Goal: Task Accomplishment & Management: Manage account settings

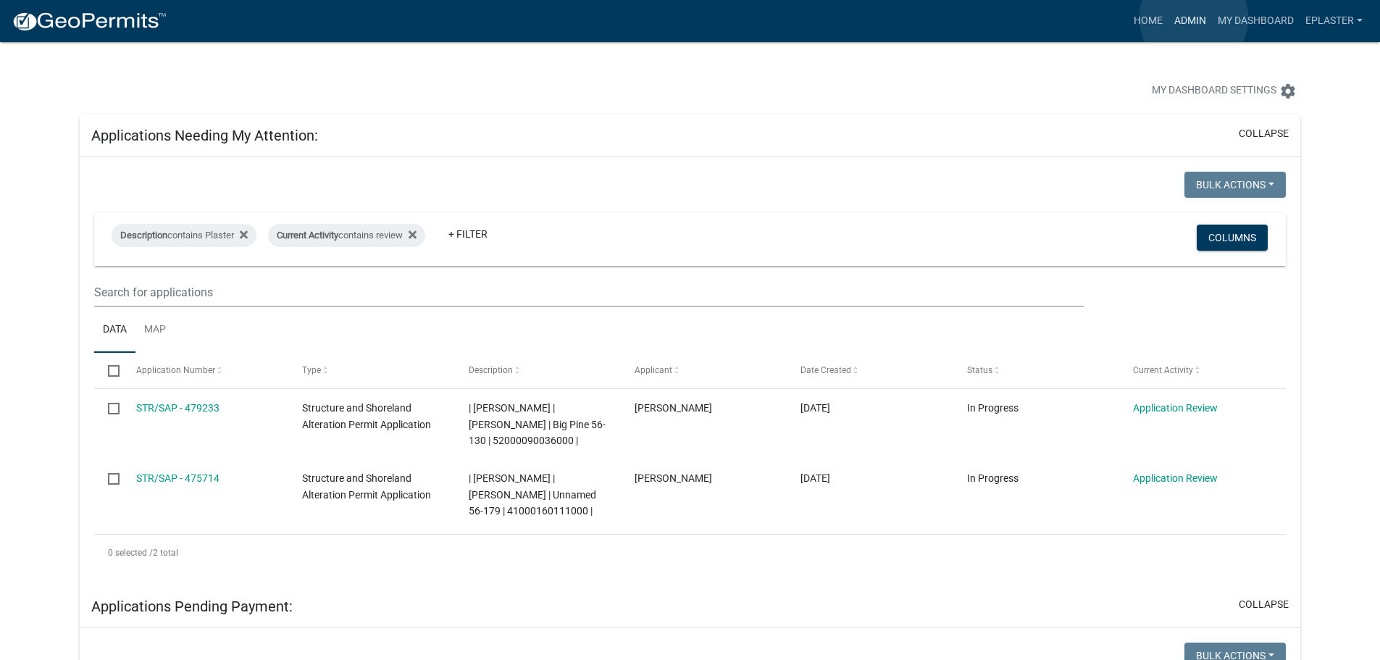
drag, startPoint x: 1194, startPoint y: 18, endPoint x: 1115, endPoint y: 31, distance: 80.0
click at [1194, 18] on link "Admin" at bounding box center [1189, 21] width 43 height 28
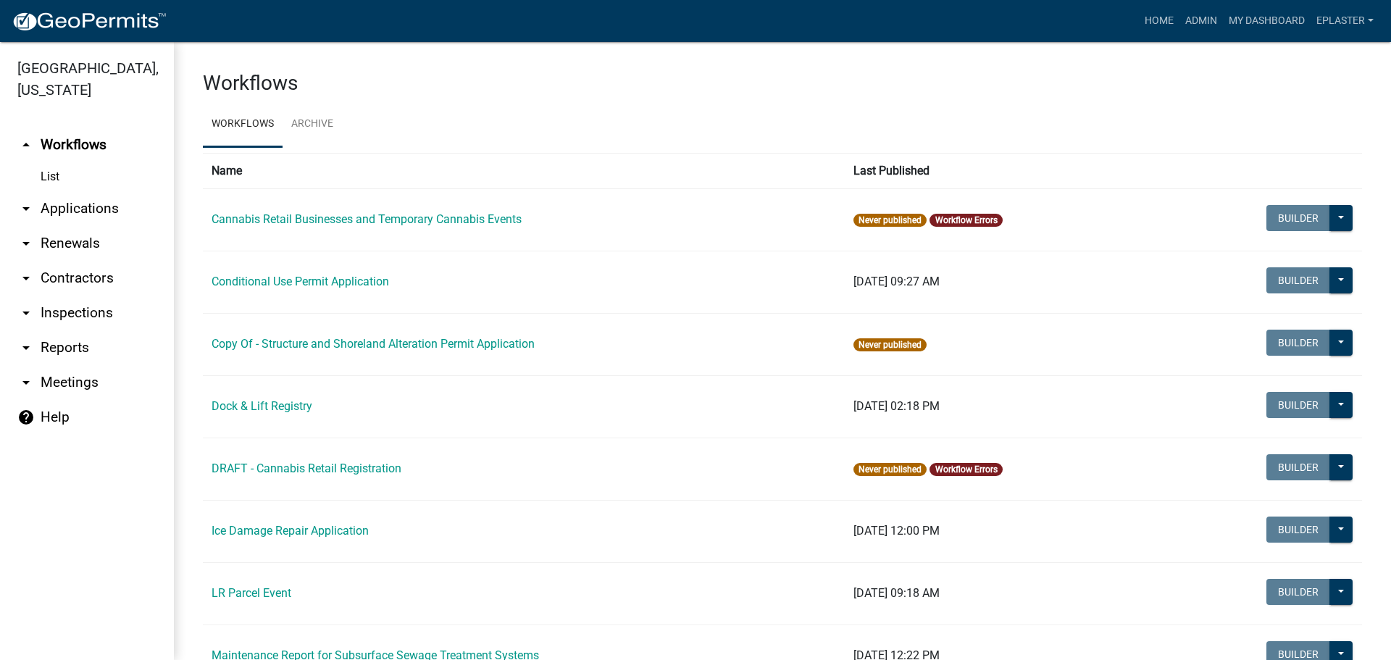
drag, startPoint x: 64, startPoint y: 208, endPoint x: 259, endPoint y: 198, distance: 194.3
click at [65, 208] on link "arrow_drop_down Applications" at bounding box center [87, 208] width 174 height 35
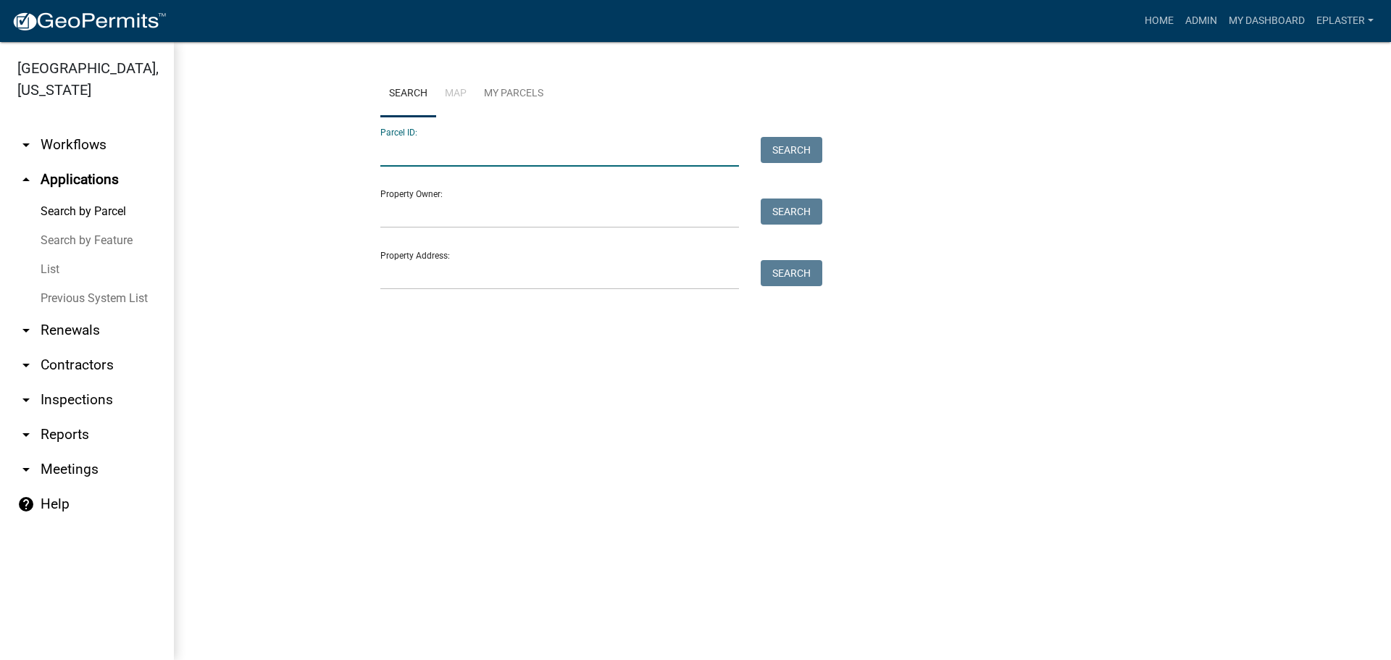
click at [437, 150] on input "Parcel ID:" at bounding box center [559, 152] width 359 height 30
click at [409, 151] on input "08000990630000" at bounding box center [559, 152] width 359 height 30
type input "08000990630000"
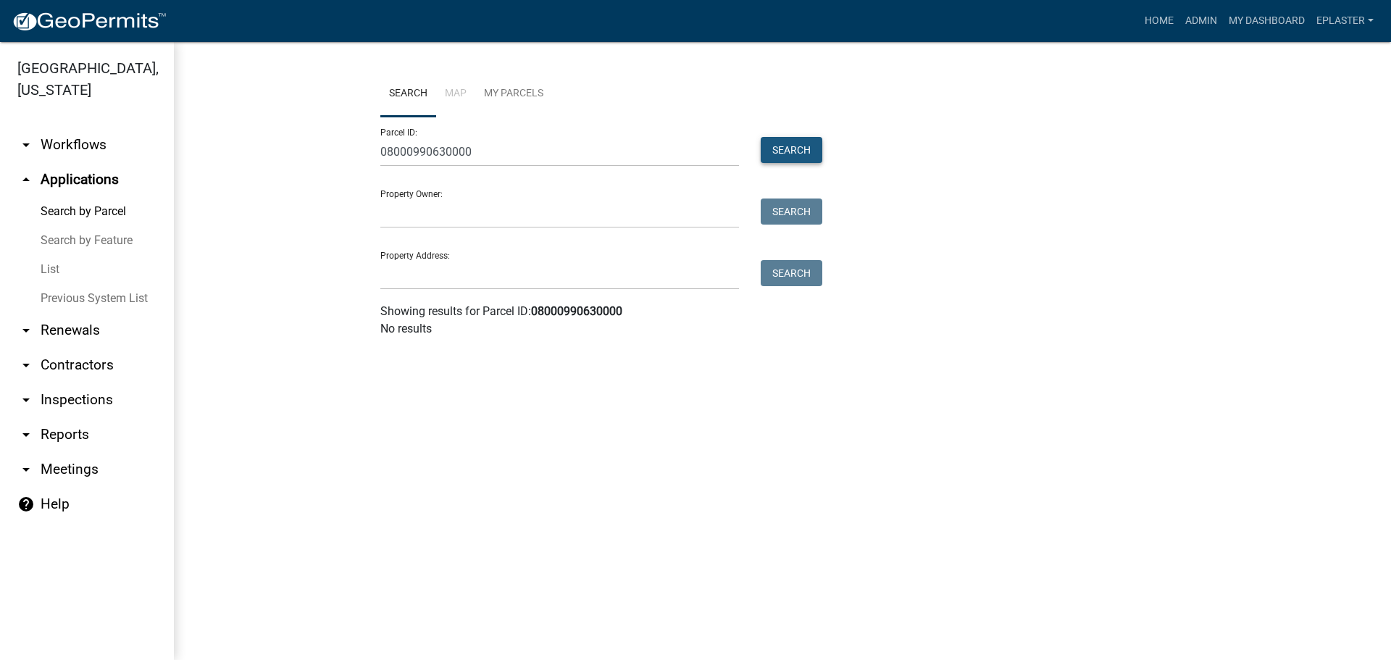
click at [797, 151] on button "Search" at bounding box center [792, 150] width 62 height 26
click at [67, 404] on link "arrow_drop_down Inspections" at bounding box center [87, 399] width 174 height 35
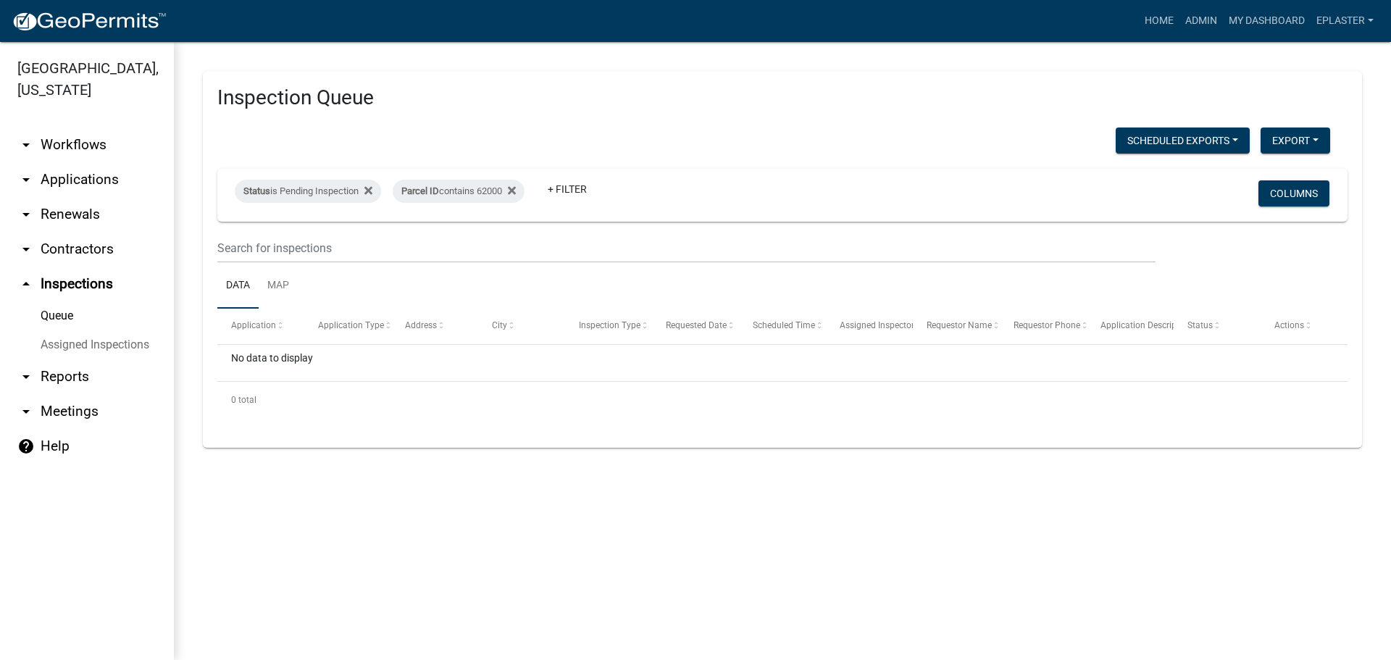
click at [67, 180] on link "arrow_drop_down Applications" at bounding box center [87, 179] width 174 height 35
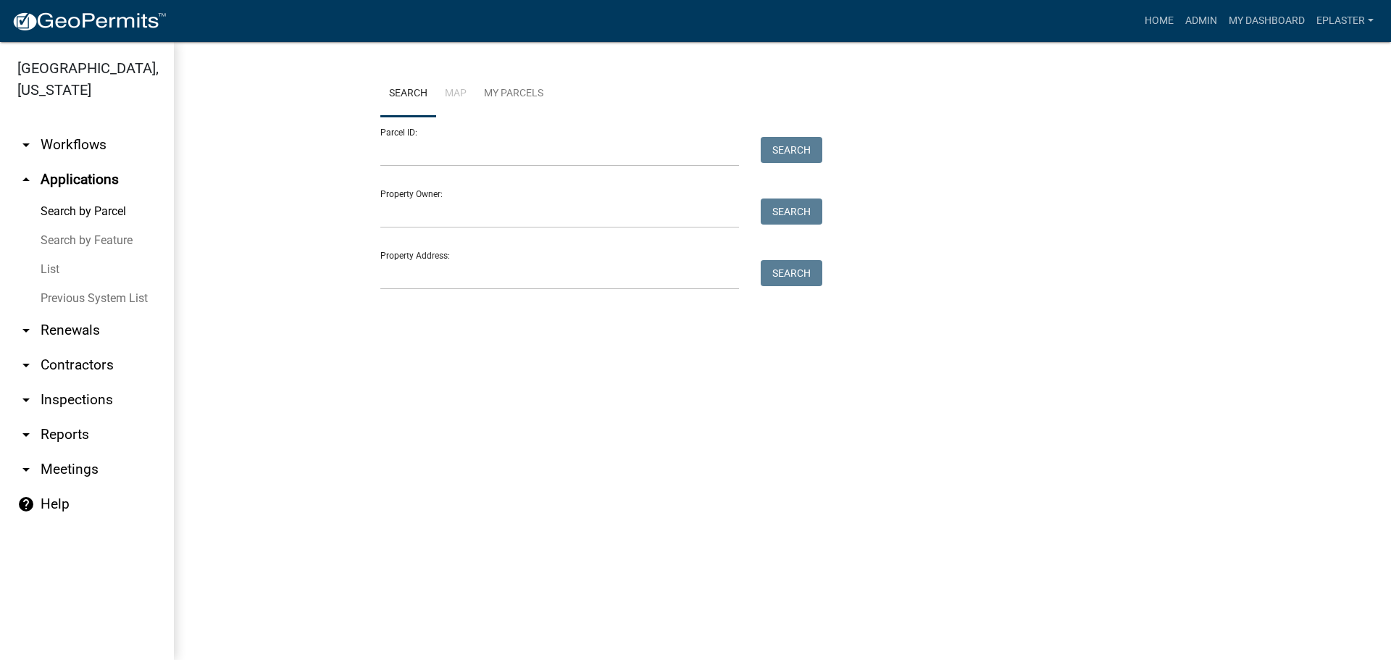
click at [67, 141] on link "arrow_drop_down Workflows" at bounding box center [87, 144] width 174 height 35
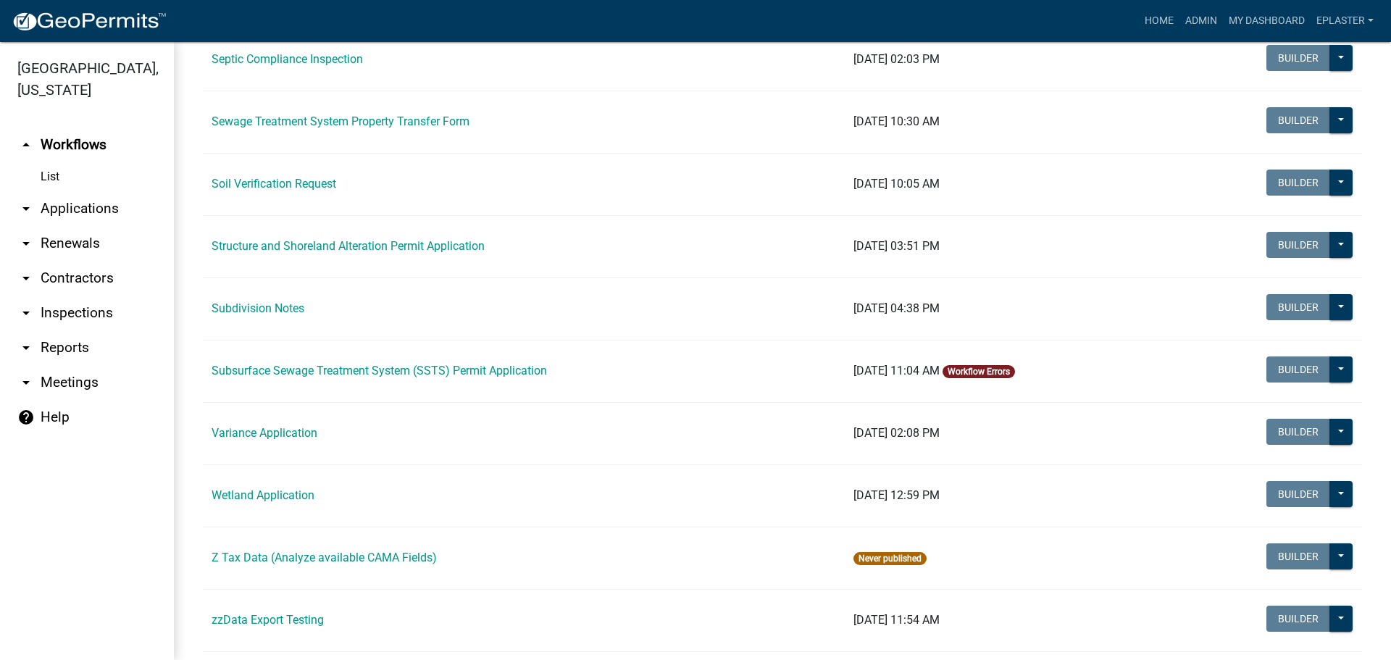
scroll to position [831, 0]
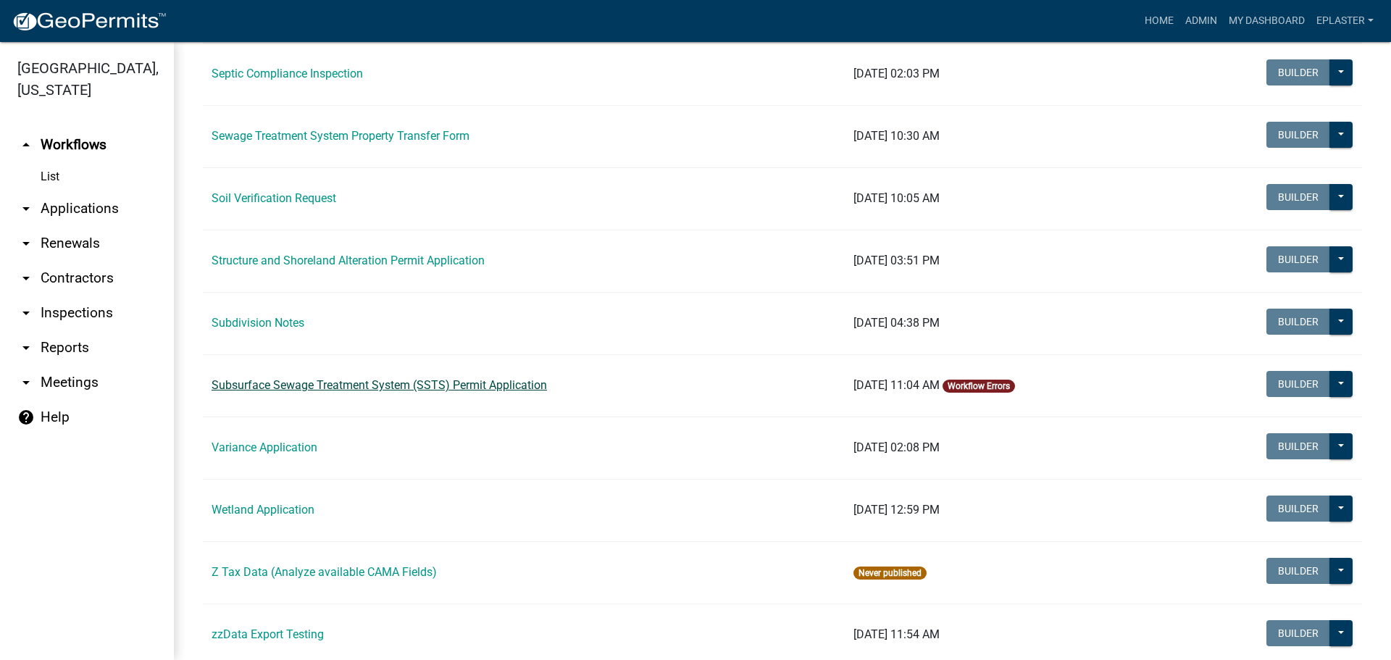
click at [319, 382] on link "Subsurface Sewage Treatment System (SSTS) Permit Application" at bounding box center [378, 385] width 335 height 14
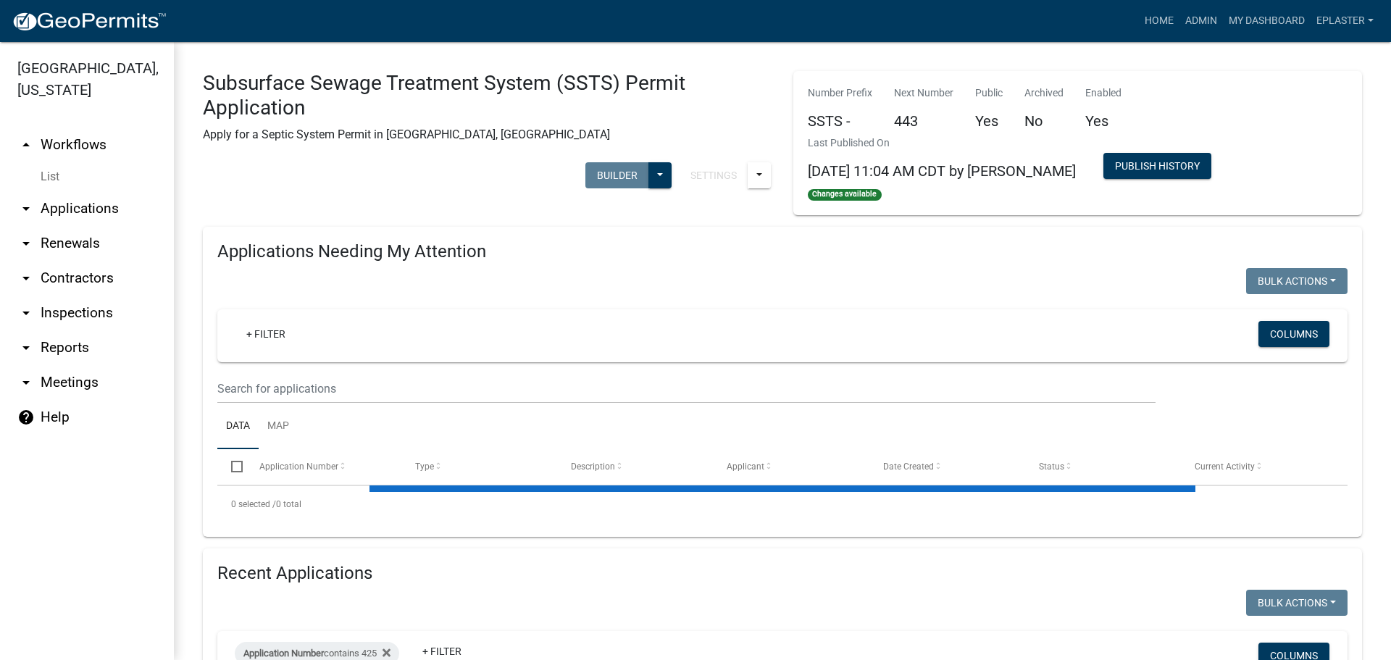
select select "2: 50"
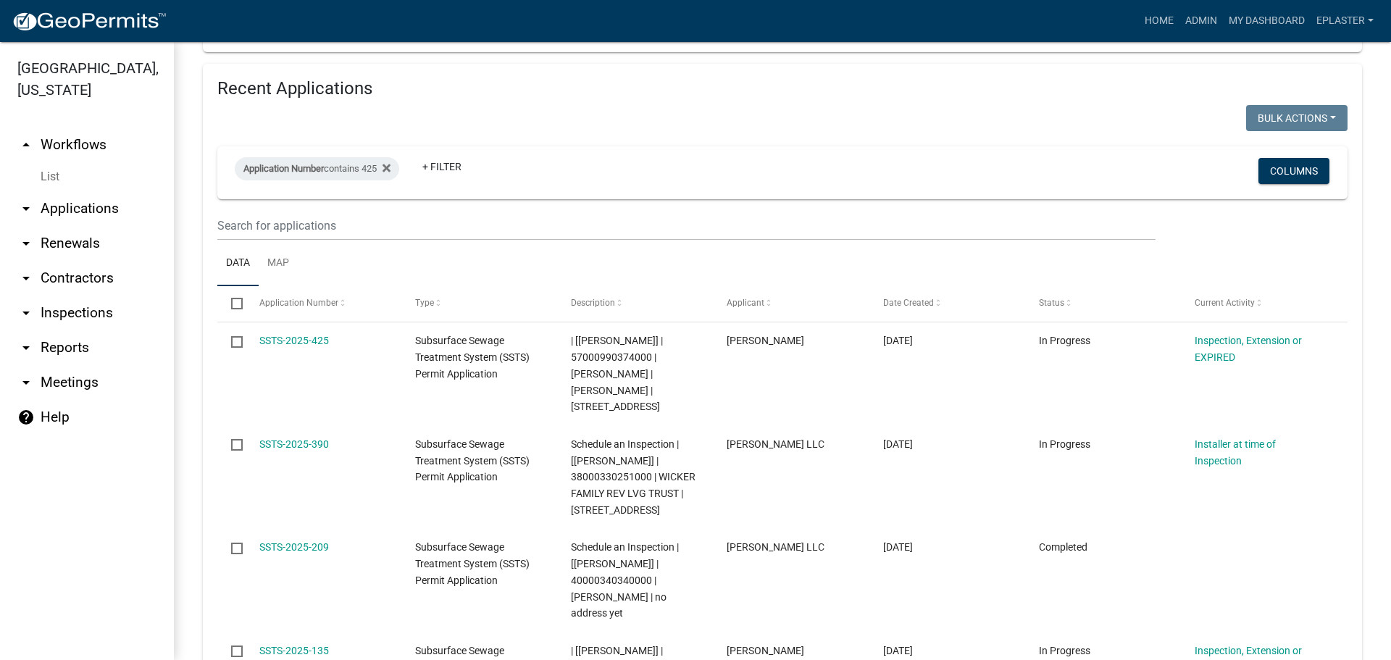
scroll to position [1467, 0]
click at [368, 158] on div "Application Number contains 425" at bounding box center [317, 169] width 164 height 23
click at [303, 179] on input "425" at bounding box center [323, 174] width 133 height 30
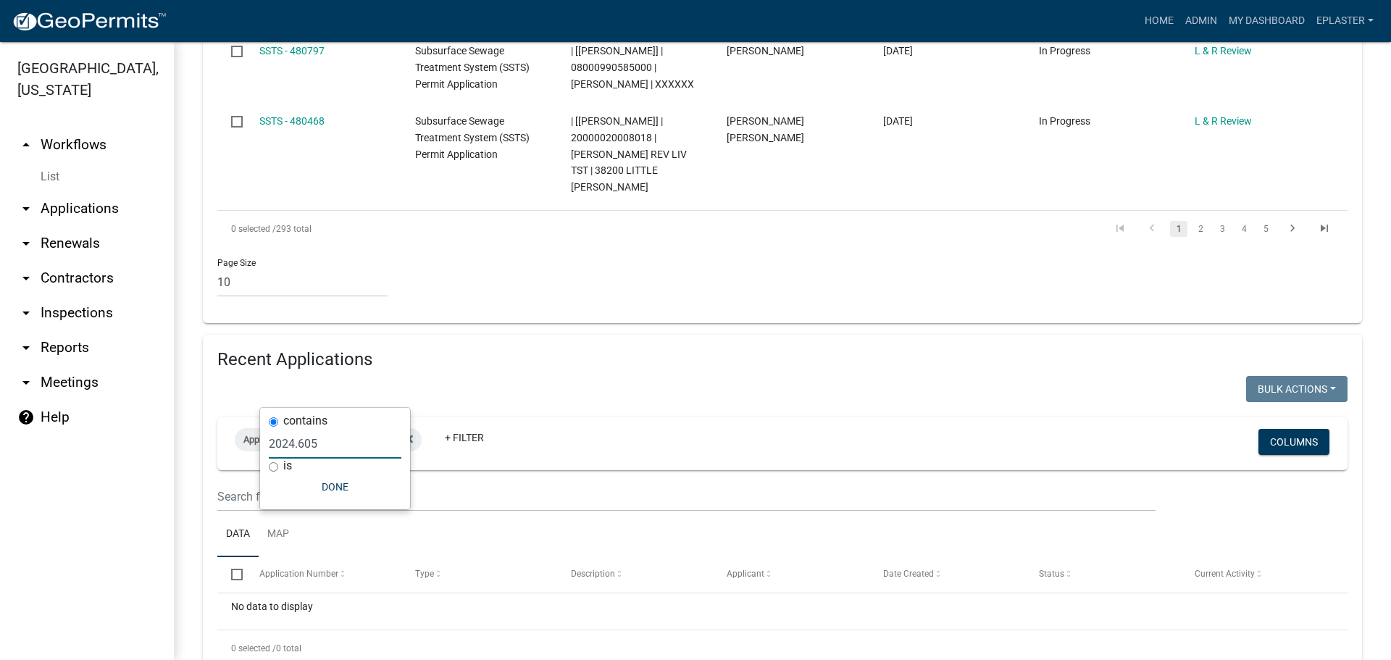
scroll to position [1197, 0]
click at [299, 438] on input "2024.605" at bounding box center [335, 444] width 133 height 30
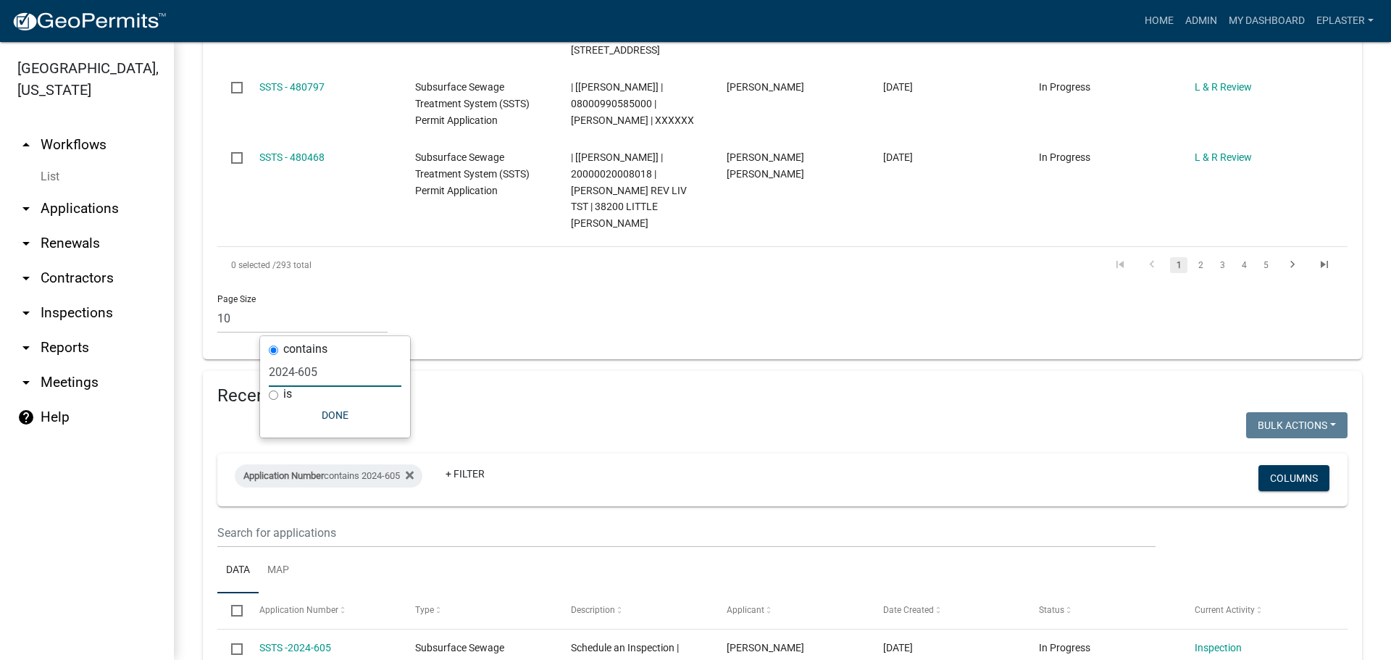
scroll to position [1268, 0]
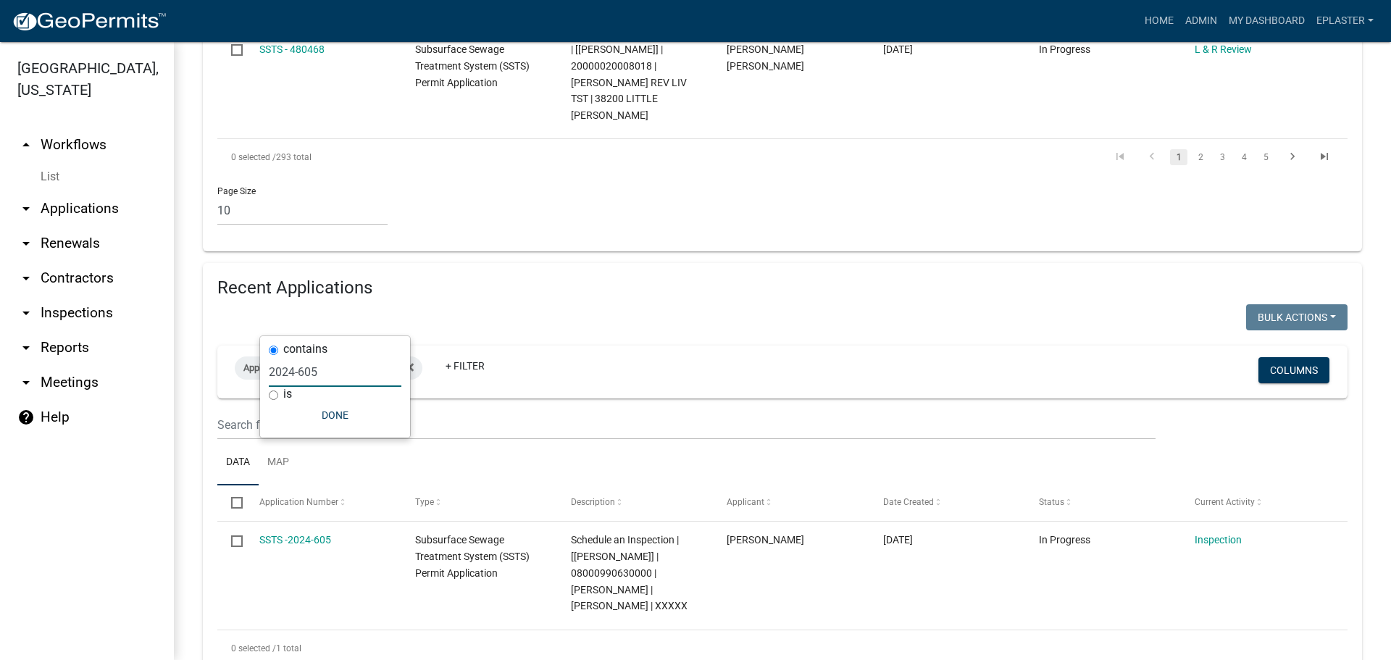
type input "2024-605"
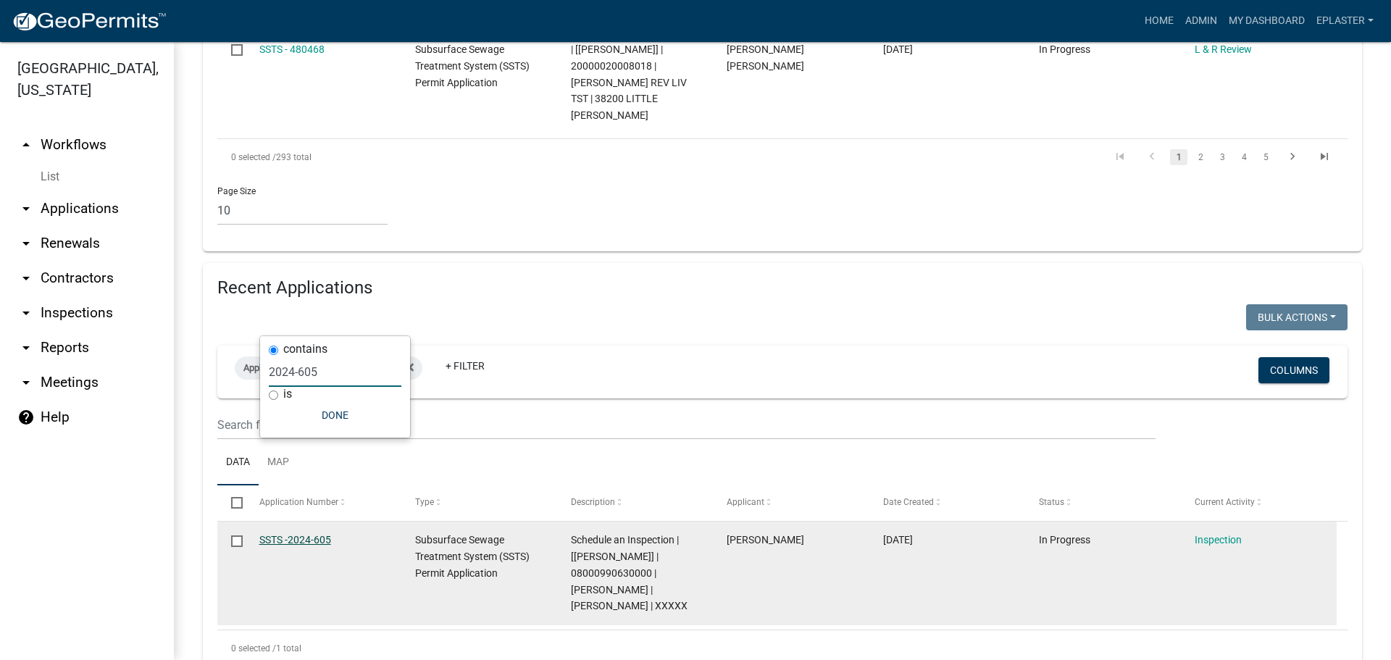
click at [303, 534] on link "SSTS -2024-605" at bounding box center [295, 540] width 72 height 12
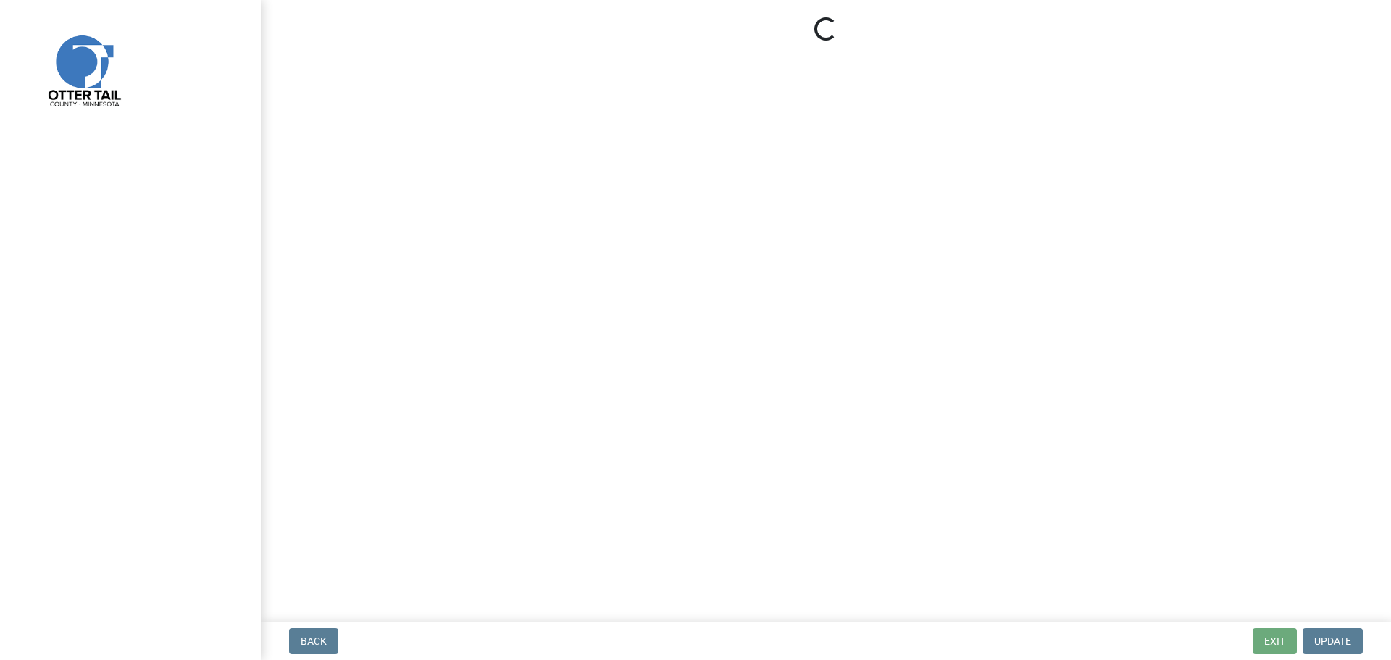
select select "710d5f49-2663-4e73-9718-d0c4e189f5ed"
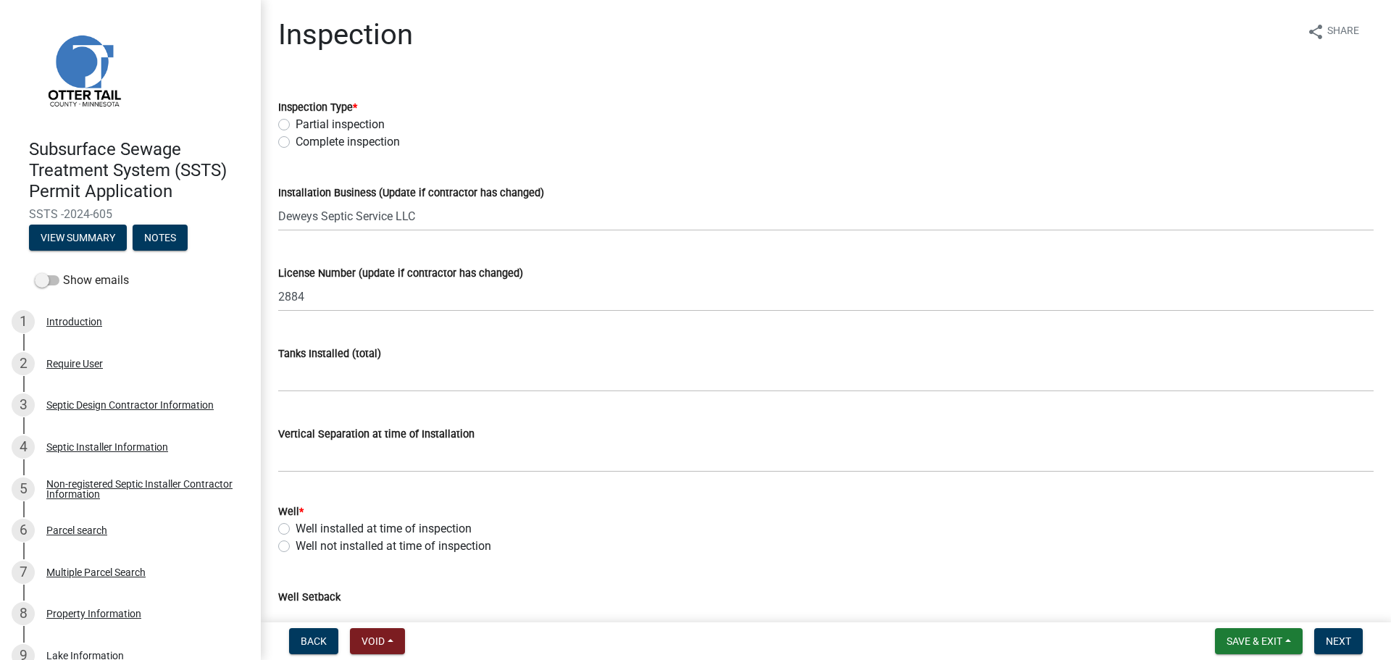
click at [127, 530] on div "6 Parcel search" at bounding box center [125, 530] width 226 height 23
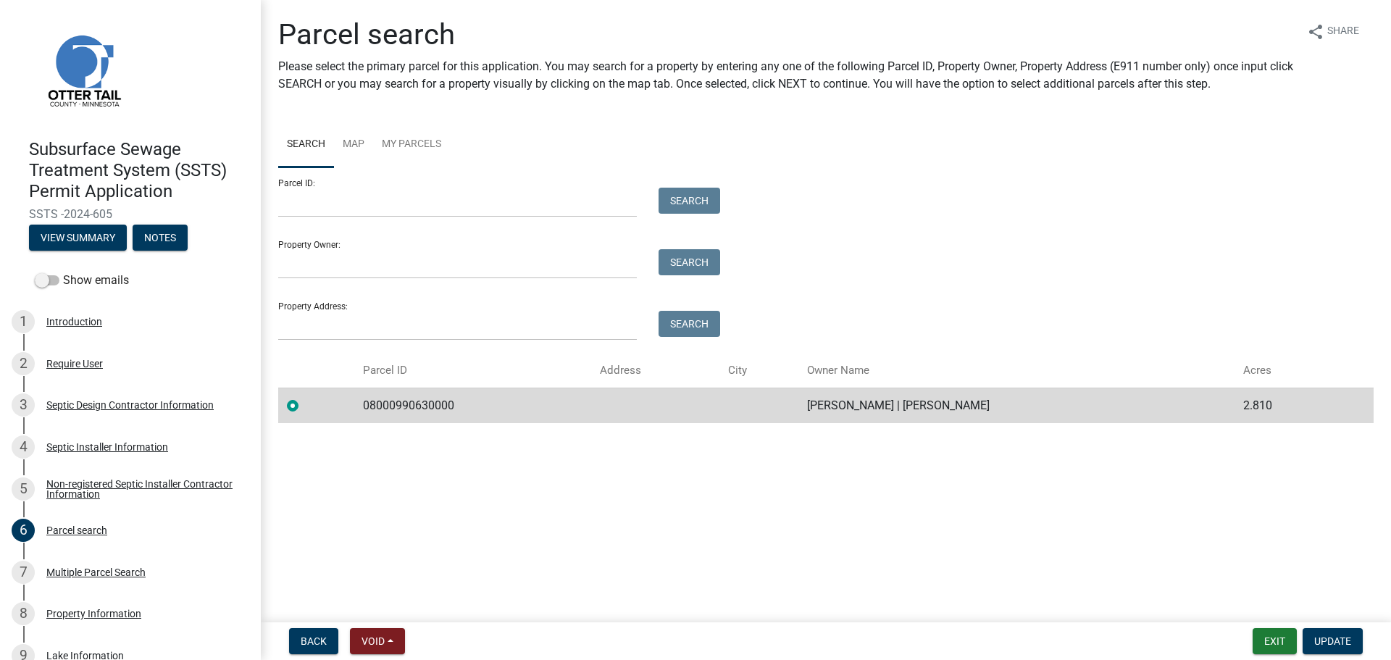
click at [411, 403] on td "08000990630000" at bounding box center [472, 405] width 237 height 35
copy td "08000990630000"
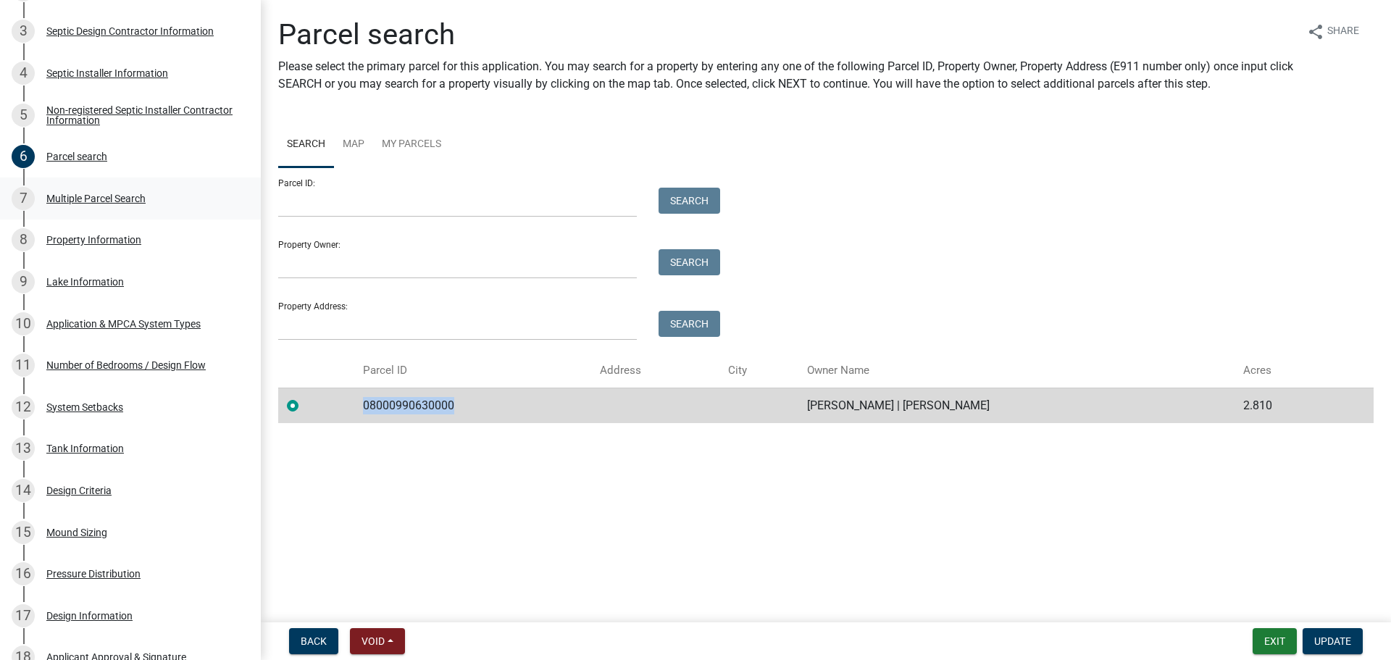
scroll to position [362, 0]
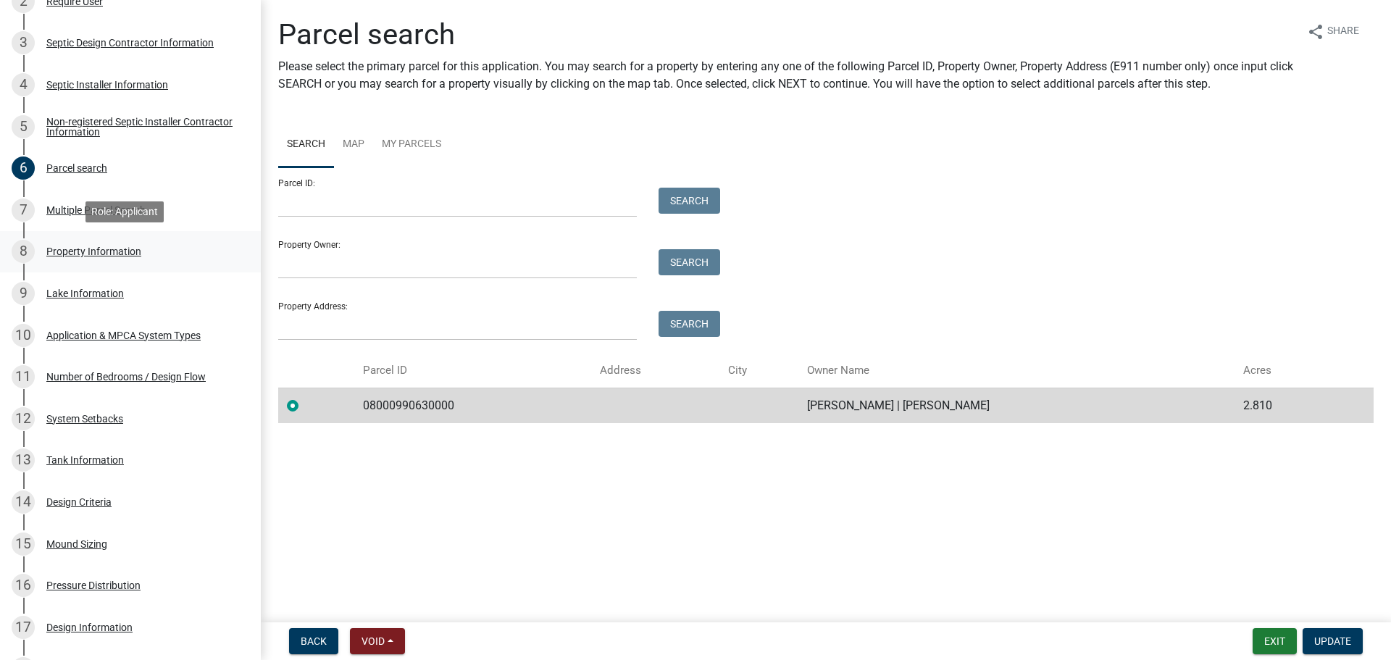
click at [151, 253] on div "8 Property Information" at bounding box center [125, 251] width 226 height 23
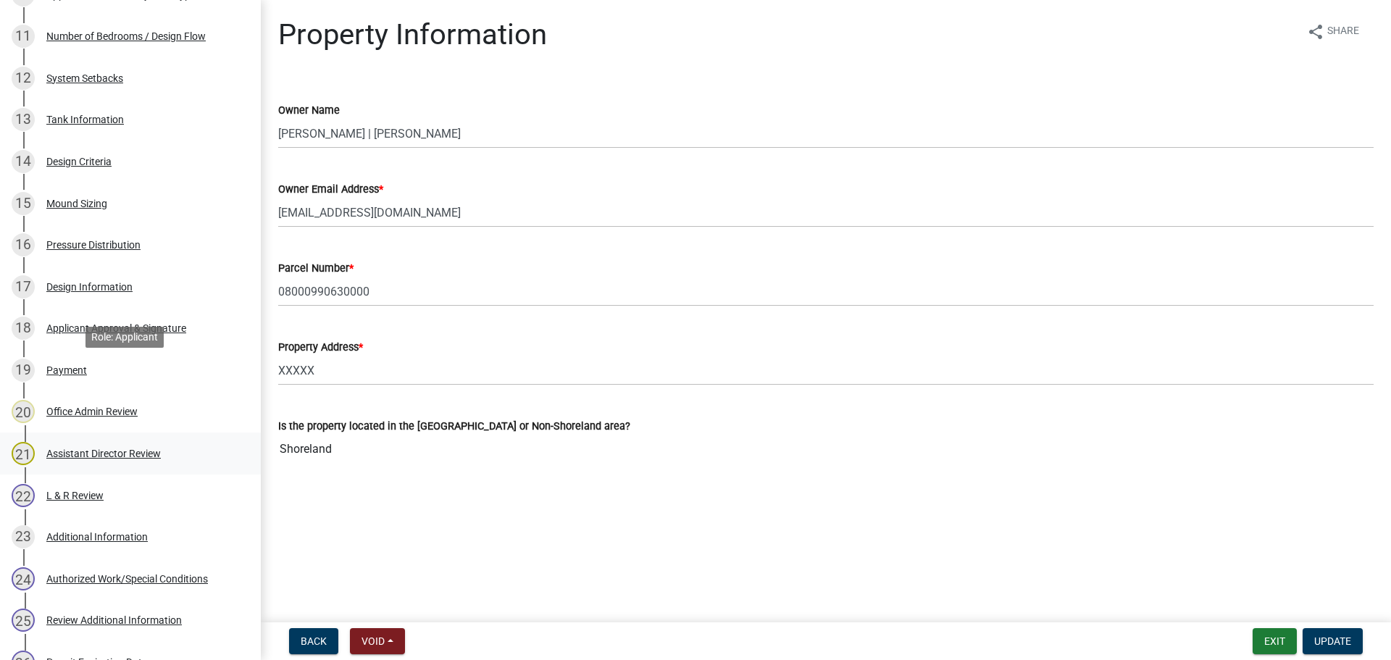
scroll to position [851, 0]
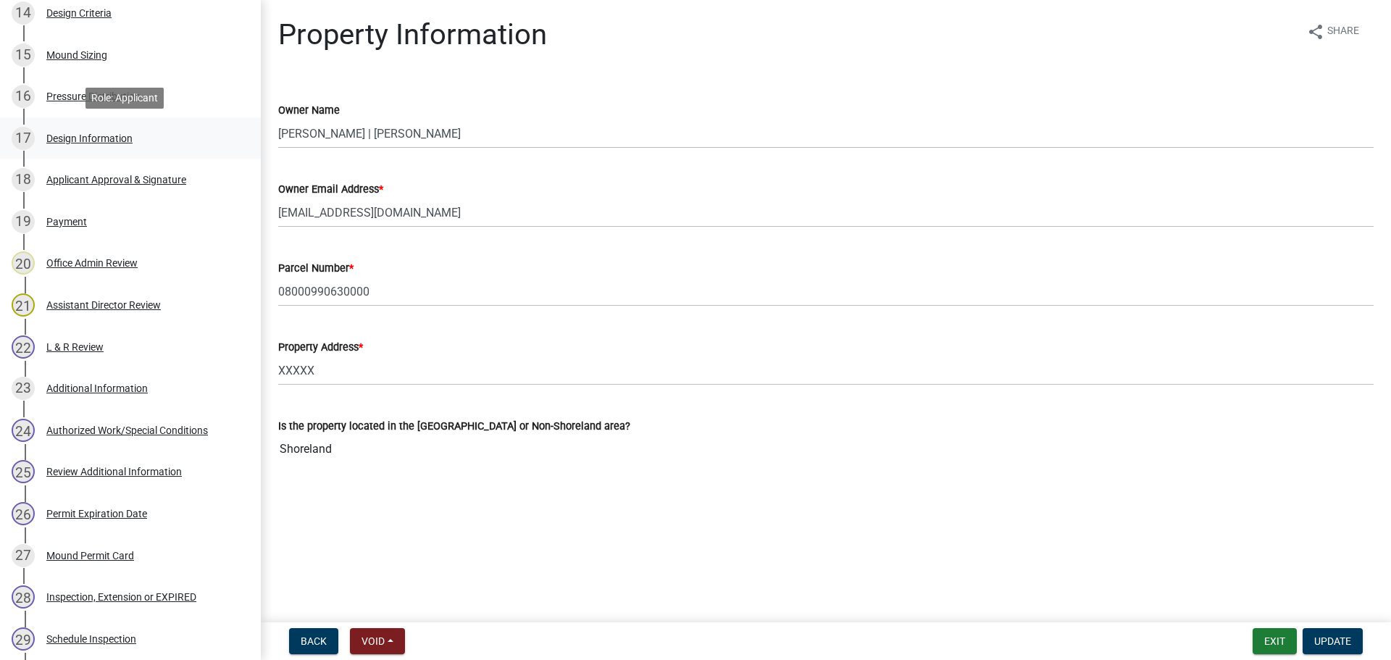
click at [159, 144] on div "17 Design Information" at bounding box center [125, 138] width 226 height 23
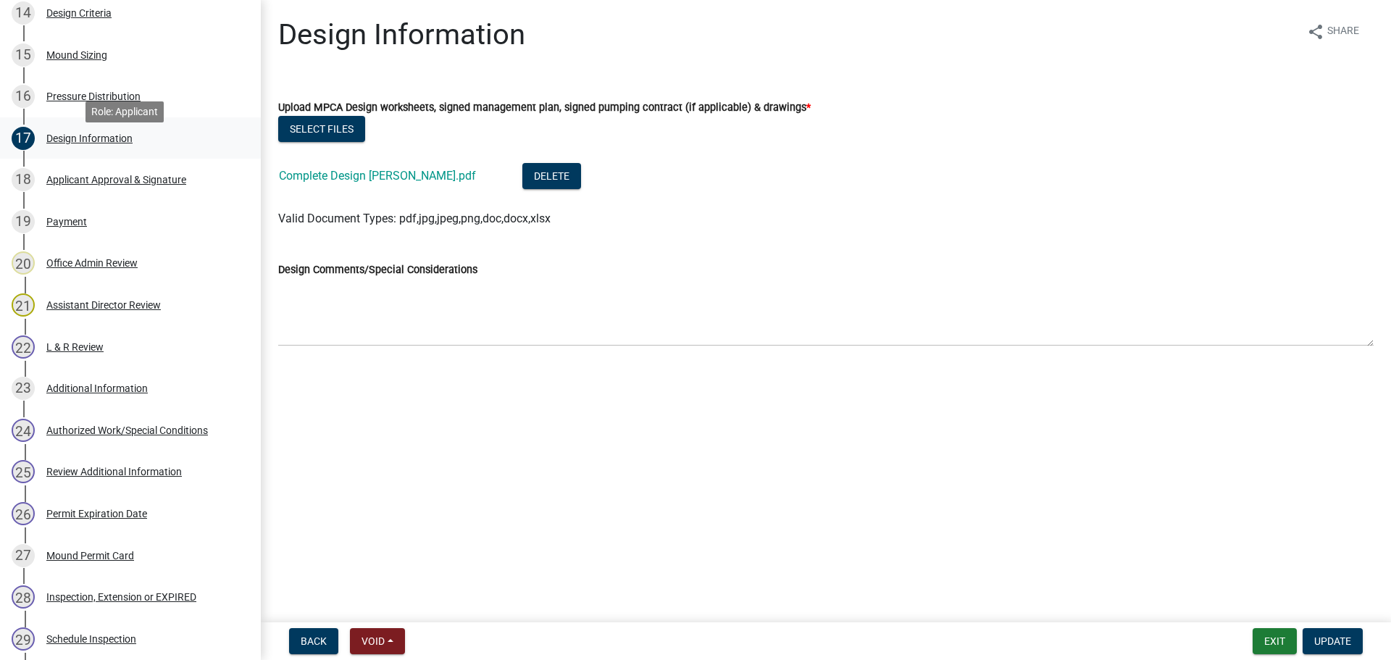
scroll to position [815, 0]
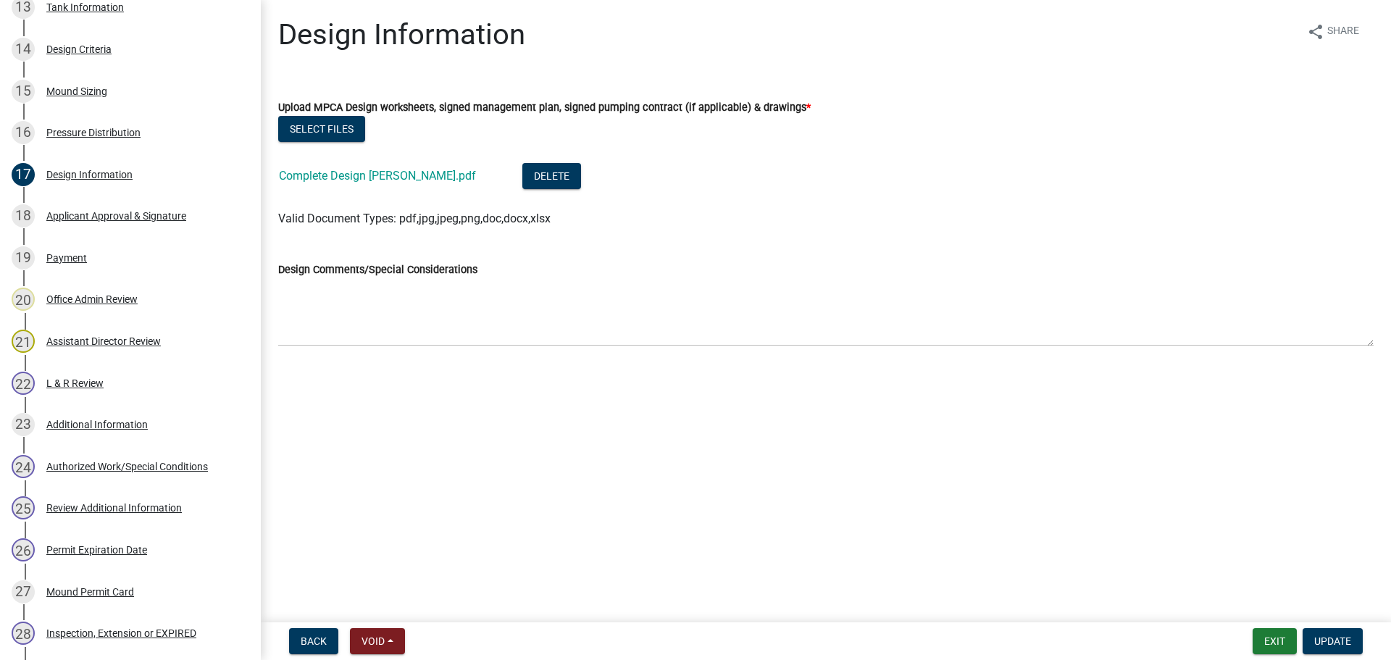
click at [329, 187] on div "Complete Design [PERSON_NAME].pdf" at bounding box center [389, 178] width 220 height 30
click at [335, 178] on link "Complete Design [PERSON_NAME].pdf" at bounding box center [377, 176] width 197 height 14
click at [1281, 632] on button "Exit" at bounding box center [1274, 641] width 44 height 26
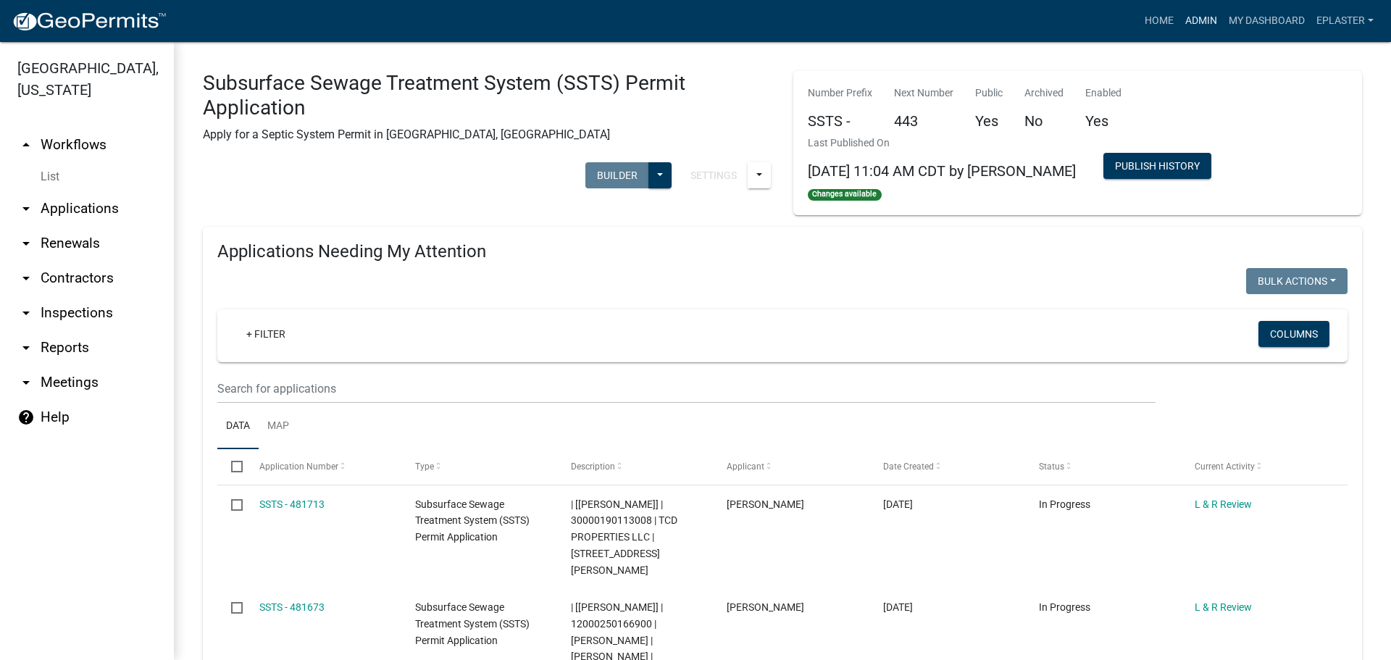
click at [1197, 22] on link "Admin" at bounding box center [1200, 21] width 43 height 28
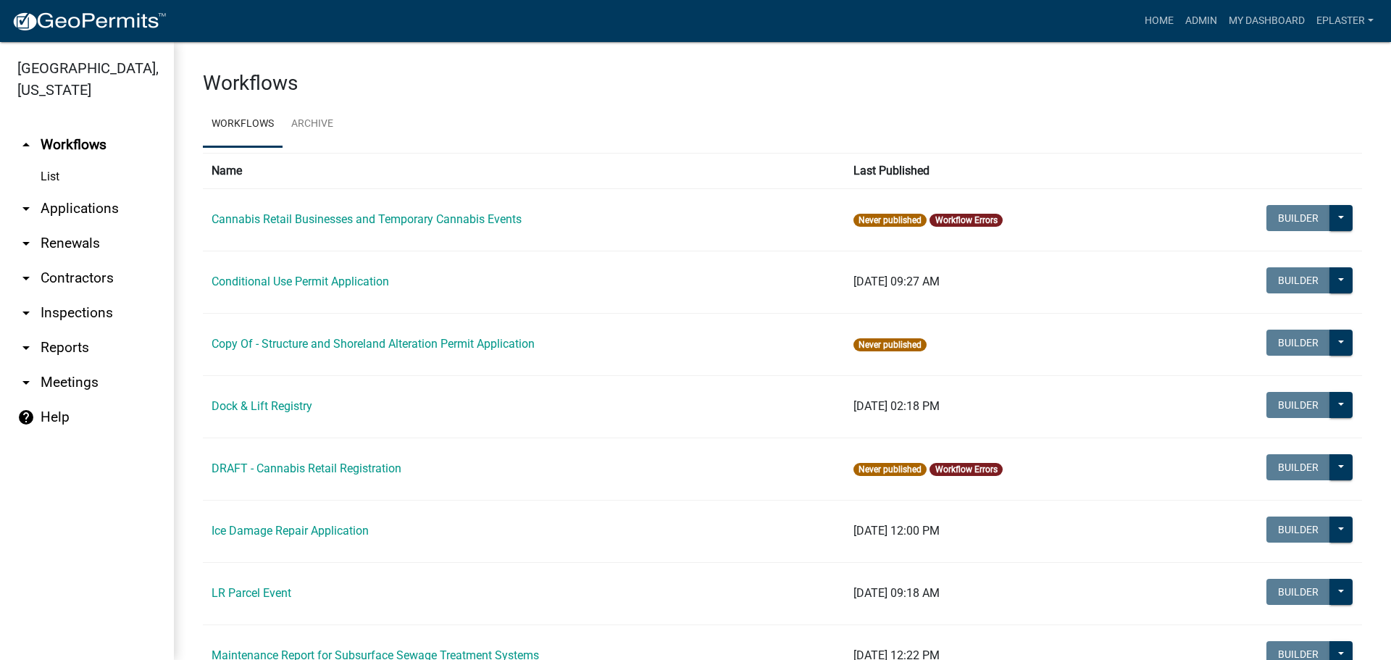
click at [73, 195] on link "arrow_drop_down Applications" at bounding box center [87, 208] width 174 height 35
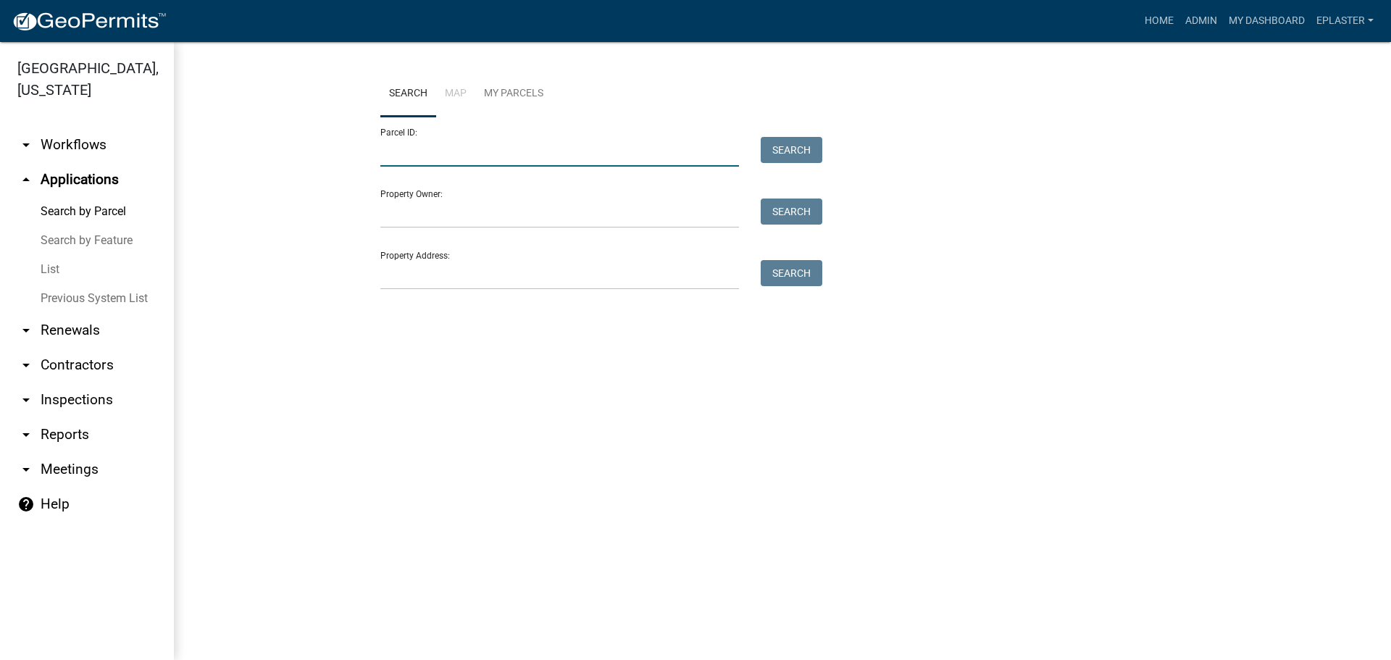
click at [456, 146] on input "Parcel ID:" at bounding box center [559, 152] width 359 height 30
paste input "08000990634000"
click at [784, 146] on button "Search" at bounding box center [792, 150] width 62 height 26
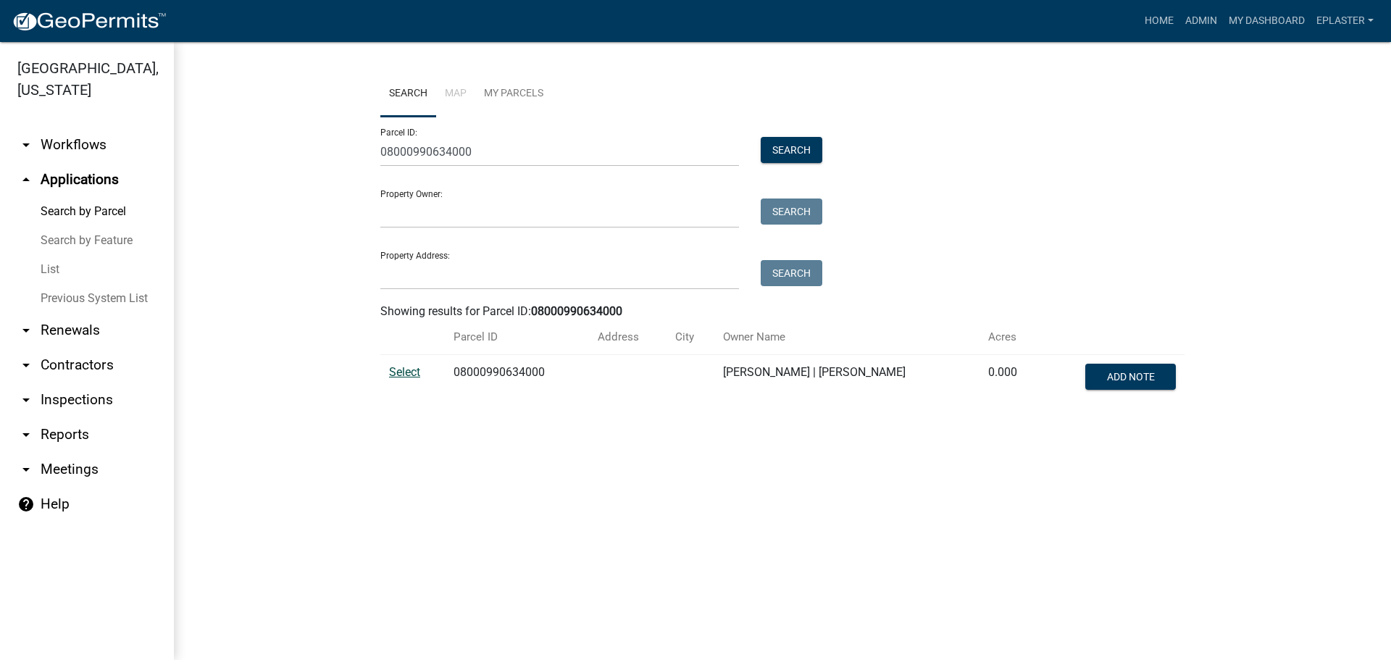
click at [399, 372] on span "Select" at bounding box center [404, 372] width 31 height 14
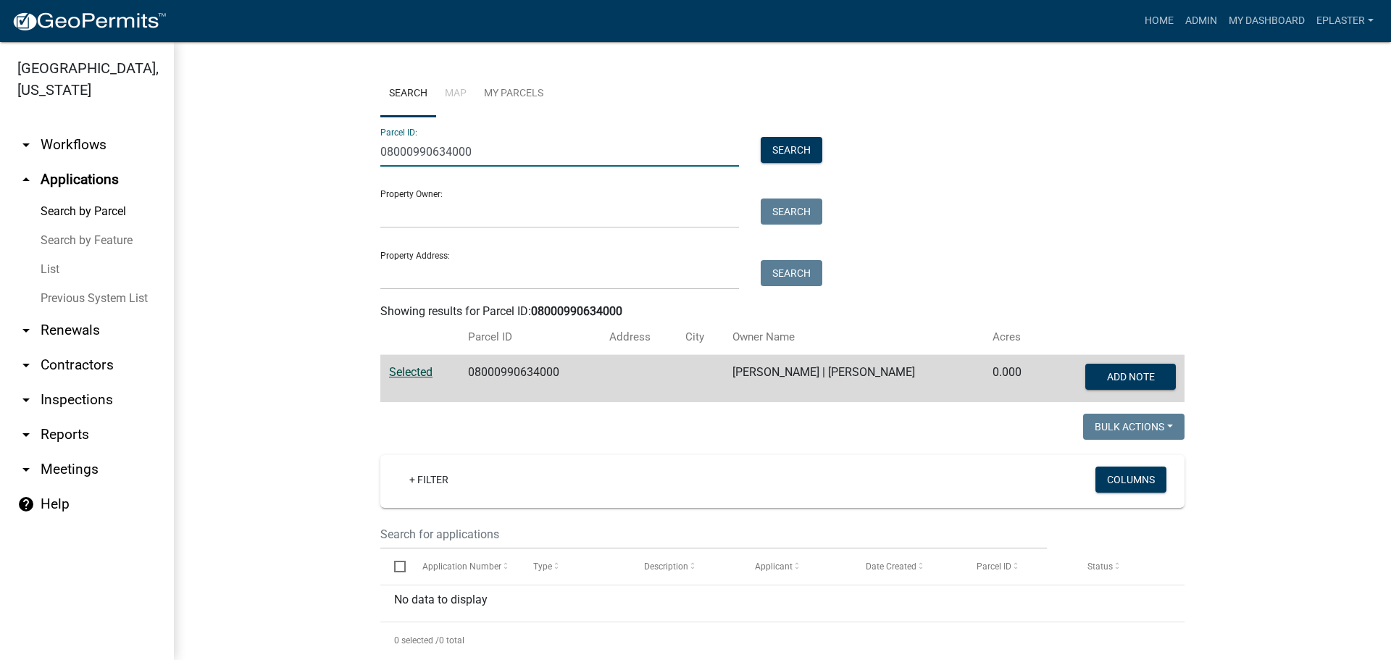
click at [446, 151] on input "08000990634000" at bounding box center [559, 152] width 359 height 30
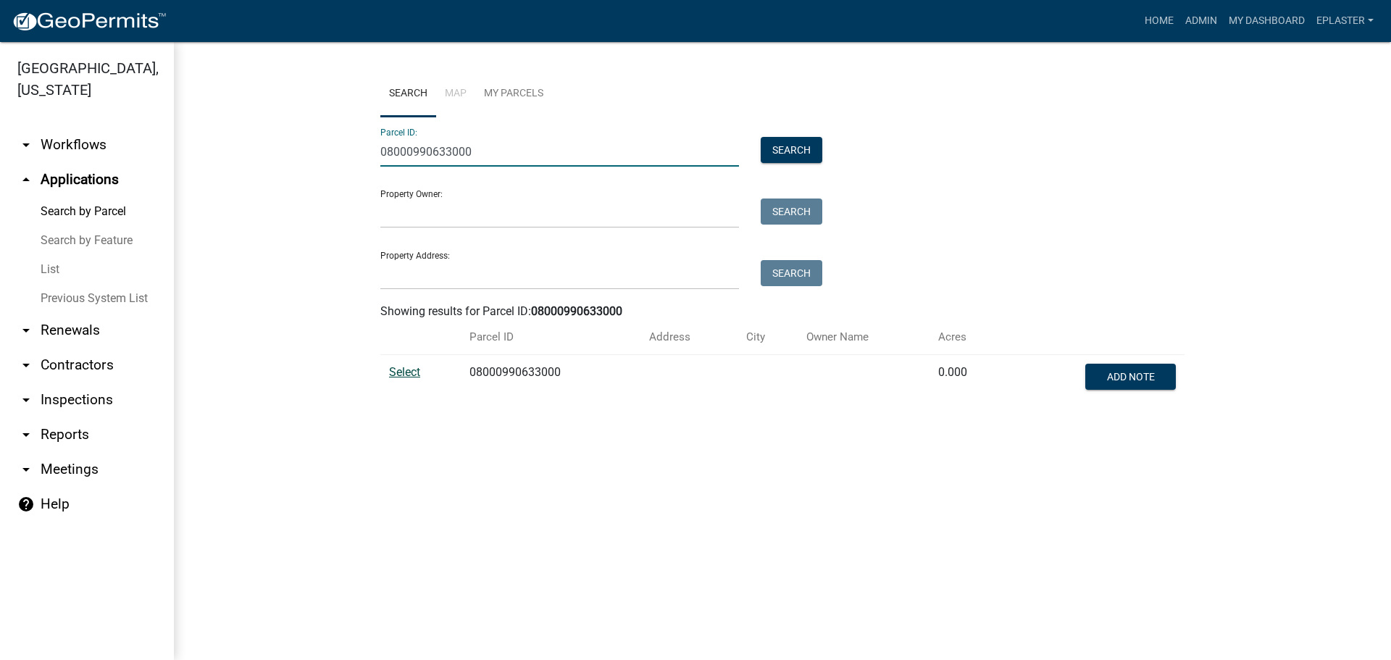
type input "08000990633000"
click at [409, 365] on span "Select" at bounding box center [404, 372] width 31 height 14
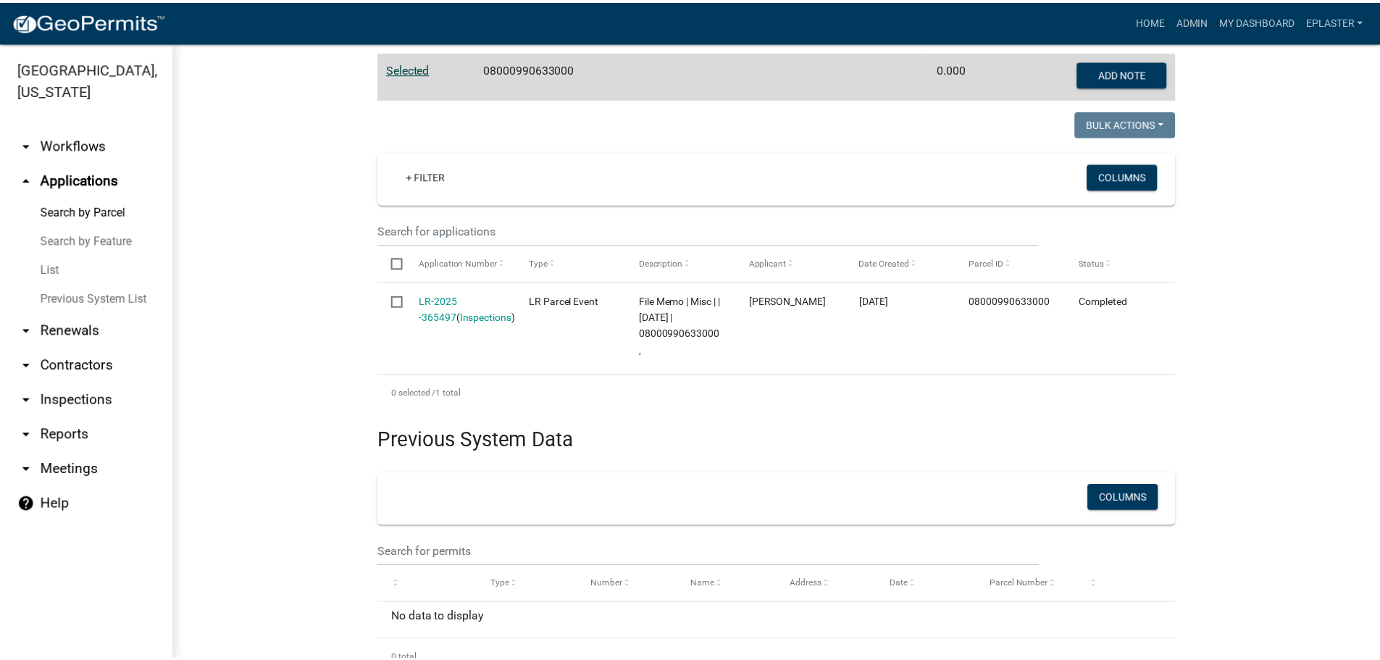
scroll to position [308, 0]
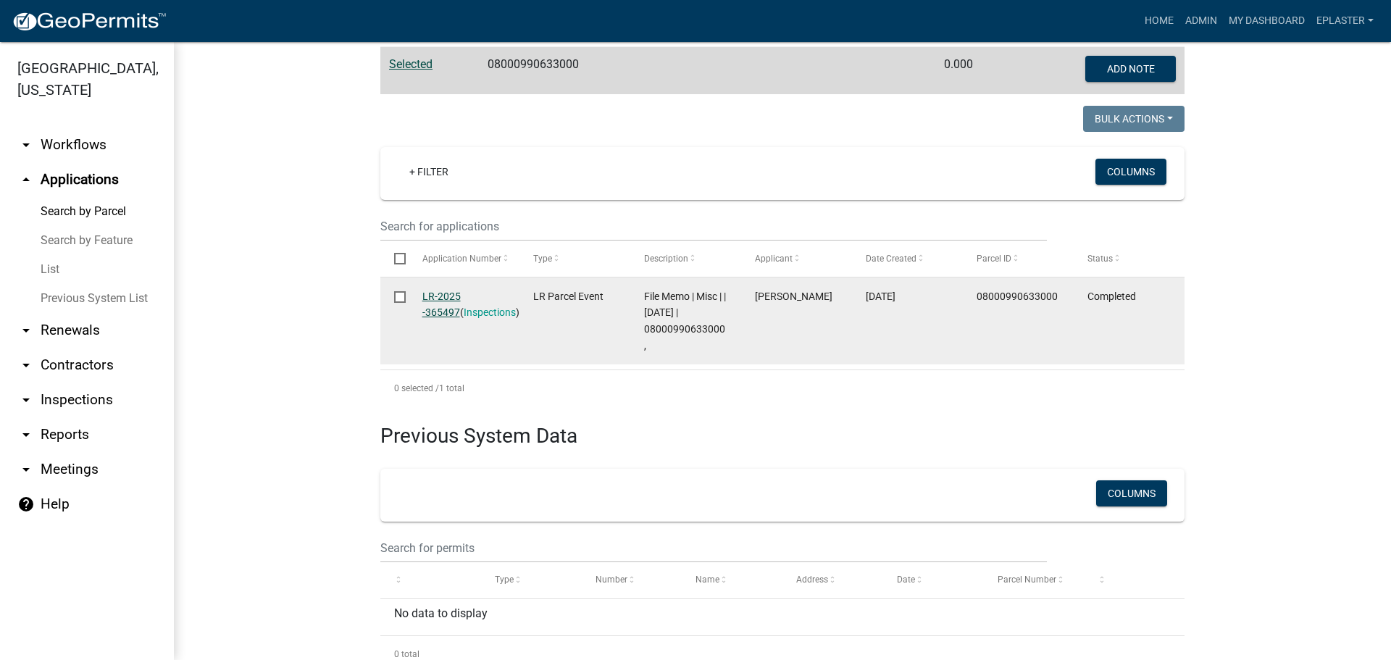
click at [446, 293] on link "LR-2025 -365497" at bounding box center [441, 304] width 38 height 28
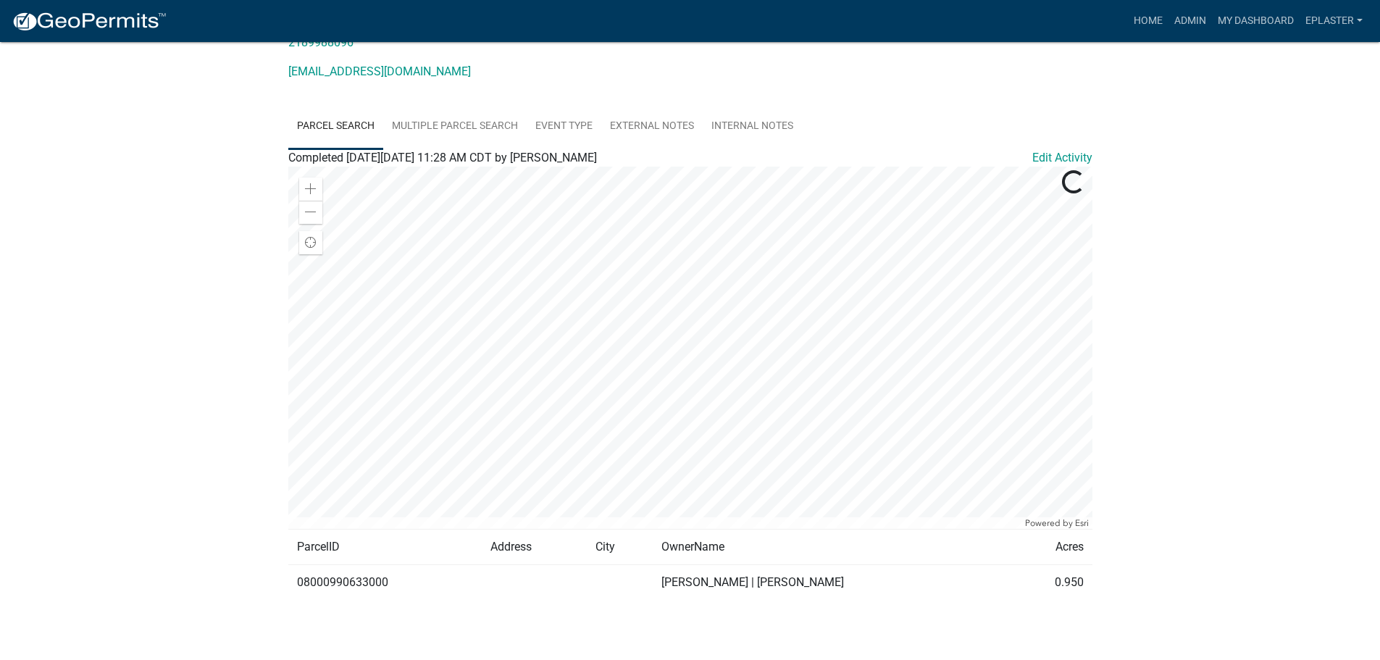
scroll to position [225, 0]
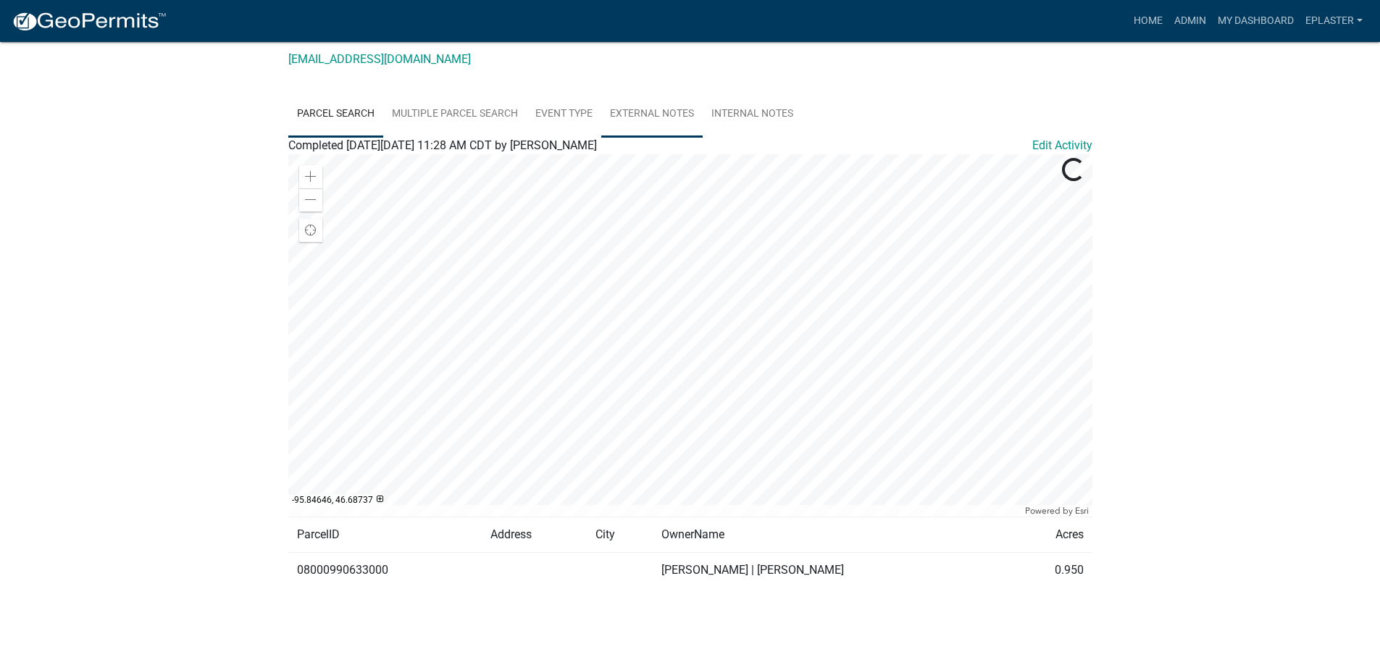
click at [679, 123] on link "External Notes" at bounding box center [651, 114] width 101 height 46
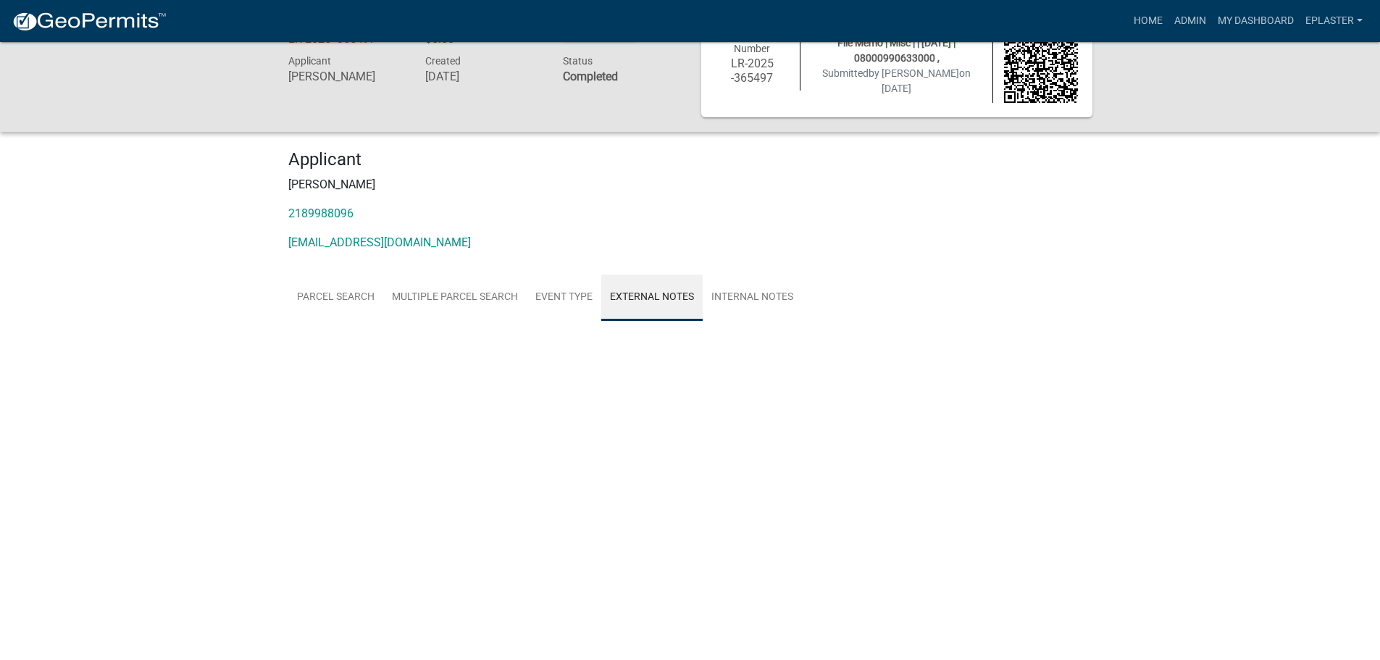
scroll to position [42, 0]
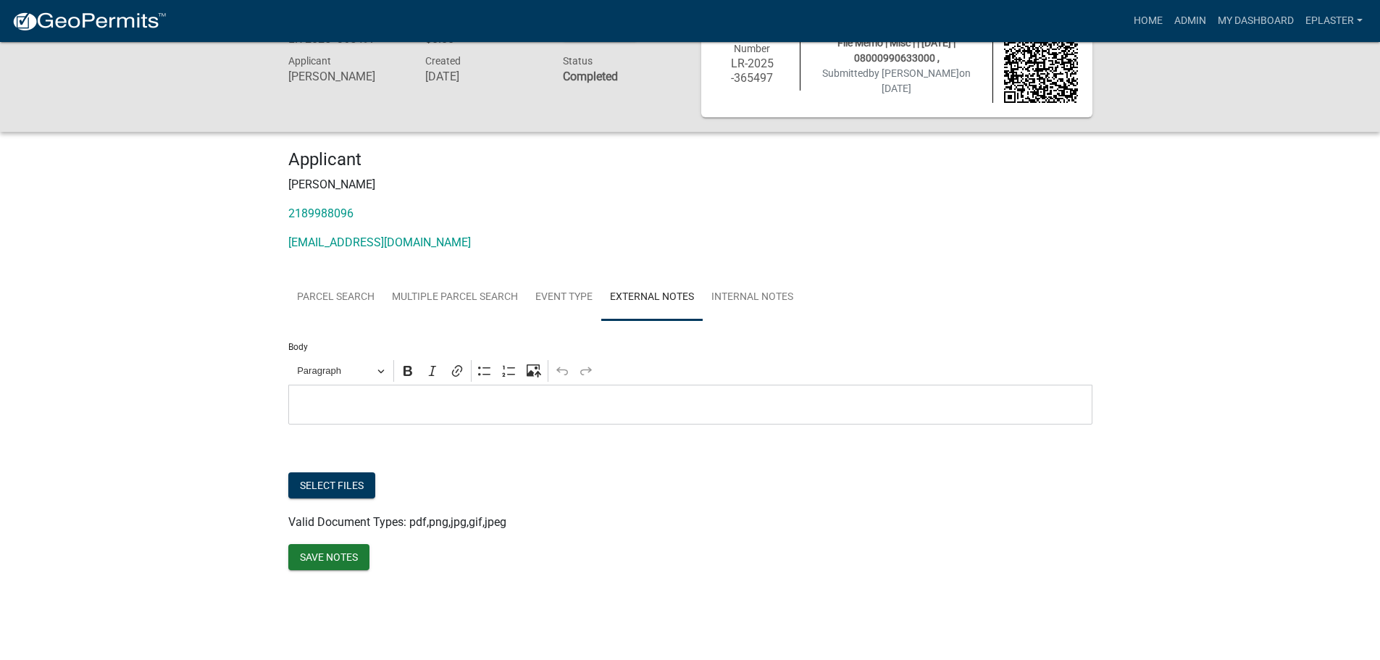
click at [751, 117] on div "LR Parcel Event LR-2025 -365497 Amount Paid $0.00 Actions Printer Friendly Reca…" at bounding box center [690, 66] width 1380 height 132
click at [752, 296] on link "Internal Notes" at bounding box center [752, 298] width 99 height 46
click at [537, 310] on link "Event Type" at bounding box center [564, 298] width 75 height 46
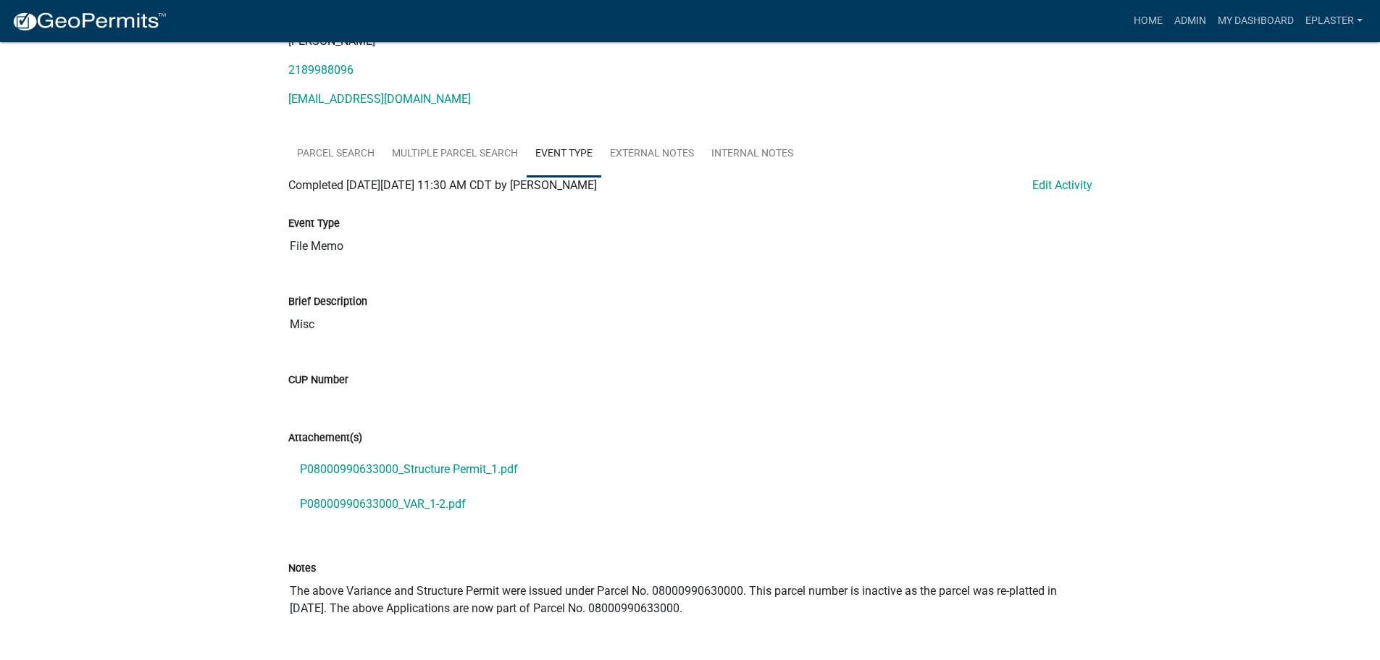
scroll to position [308, 0]
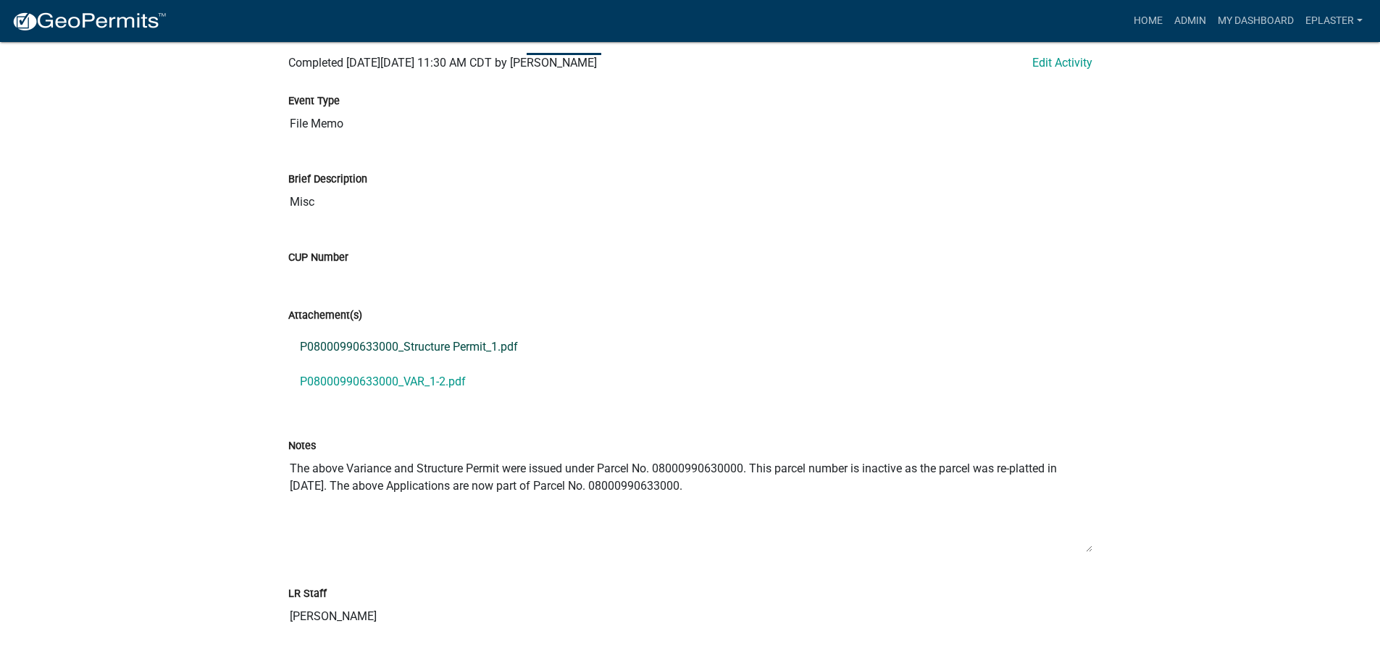
click at [474, 348] on link "P08000990633000_Structure Permit_1.pdf" at bounding box center [690, 347] width 804 height 35
click at [448, 385] on link "P08000990633000_VAR_1-2.pdf" at bounding box center [690, 381] width 804 height 35
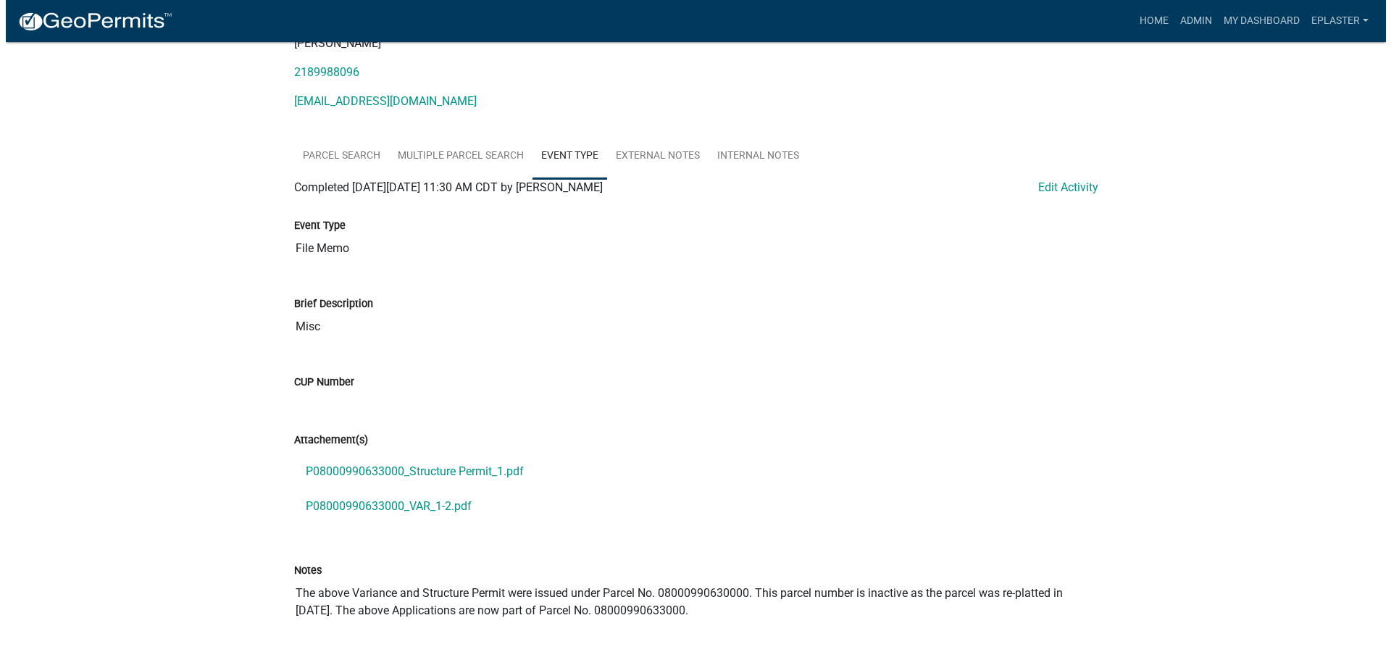
scroll to position [0, 0]
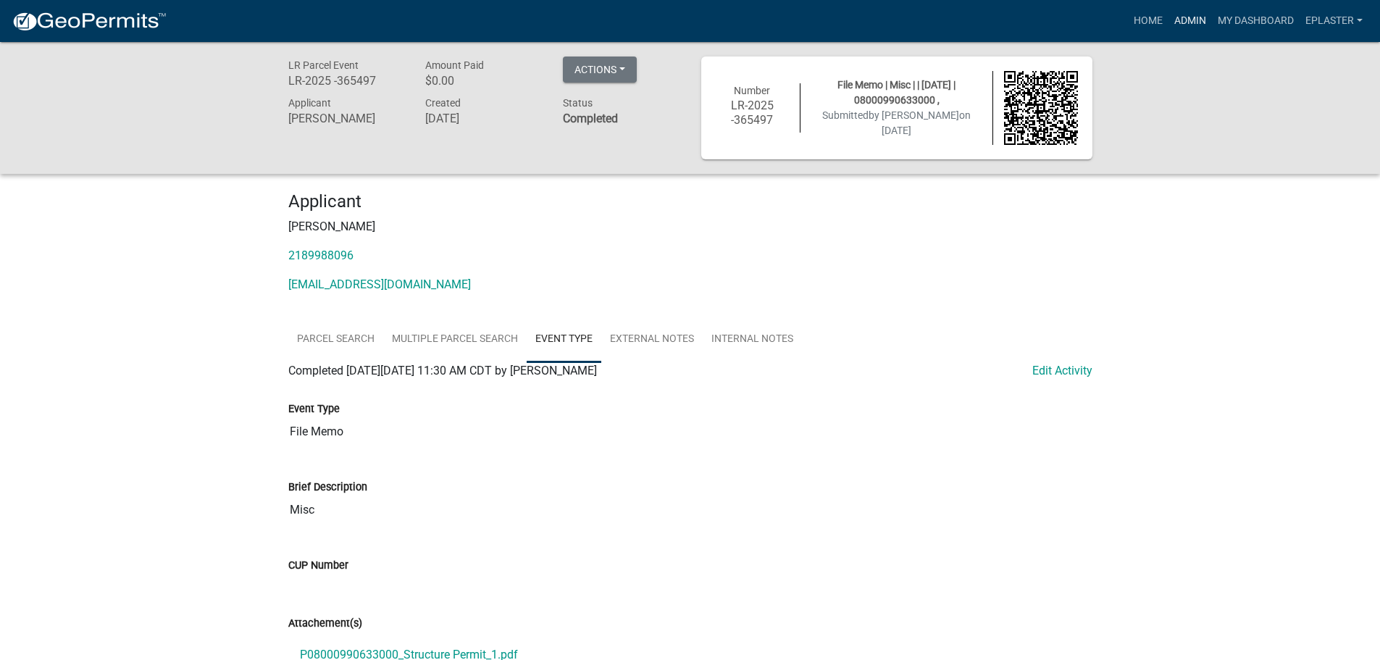
drag, startPoint x: 1191, startPoint y: 26, endPoint x: 1129, endPoint y: 37, distance: 62.5
click at [1191, 26] on link "Admin" at bounding box center [1189, 21] width 43 height 28
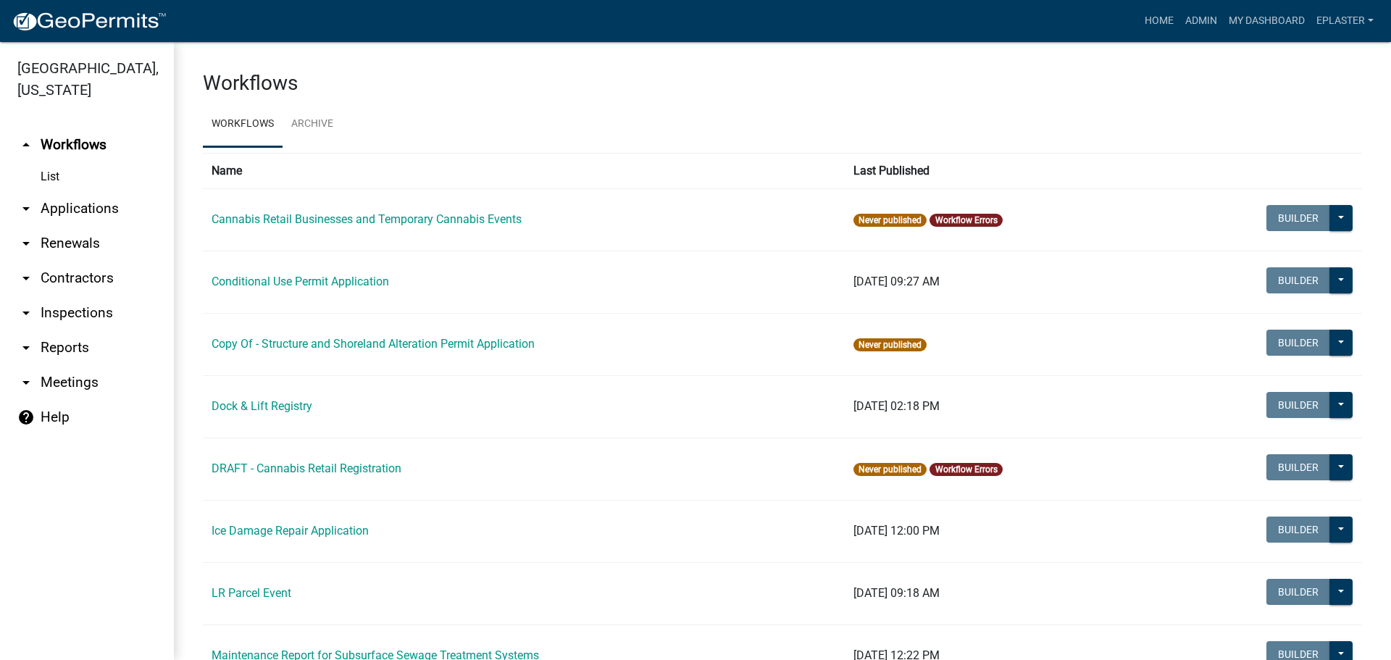
click at [96, 200] on link "arrow_drop_down Applications" at bounding box center [87, 208] width 174 height 35
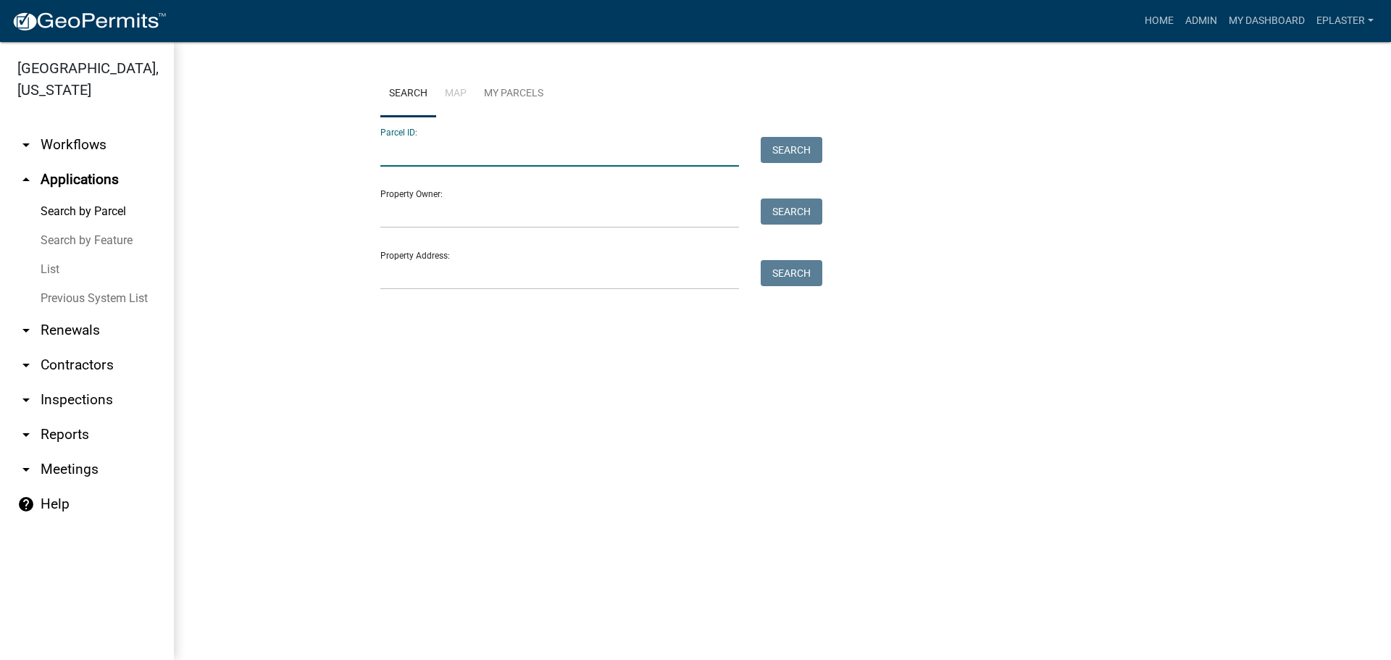
click at [442, 158] on input "Parcel ID:" at bounding box center [559, 152] width 359 height 30
paste input "55000990336000"
type input "55000990336000"
click at [800, 155] on button "Search" at bounding box center [792, 150] width 62 height 26
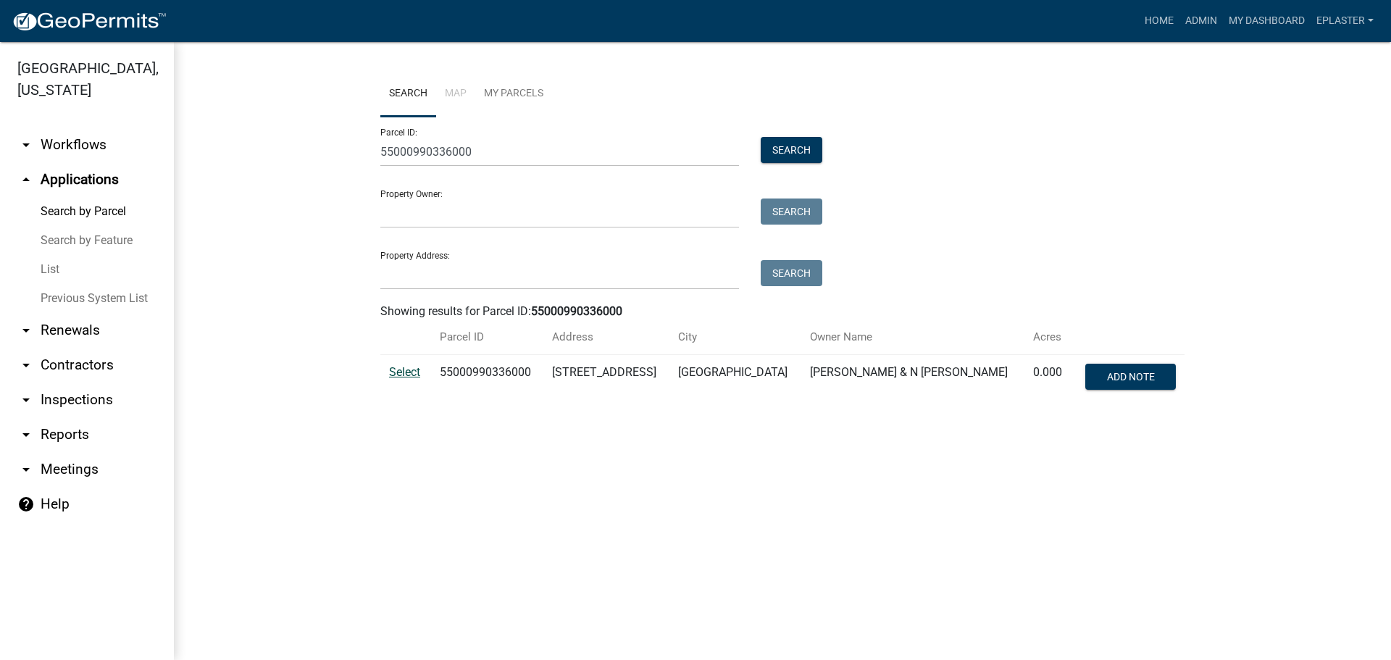
click at [407, 370] on span "Select" at bounding box center [404, 372] width 31 height 14
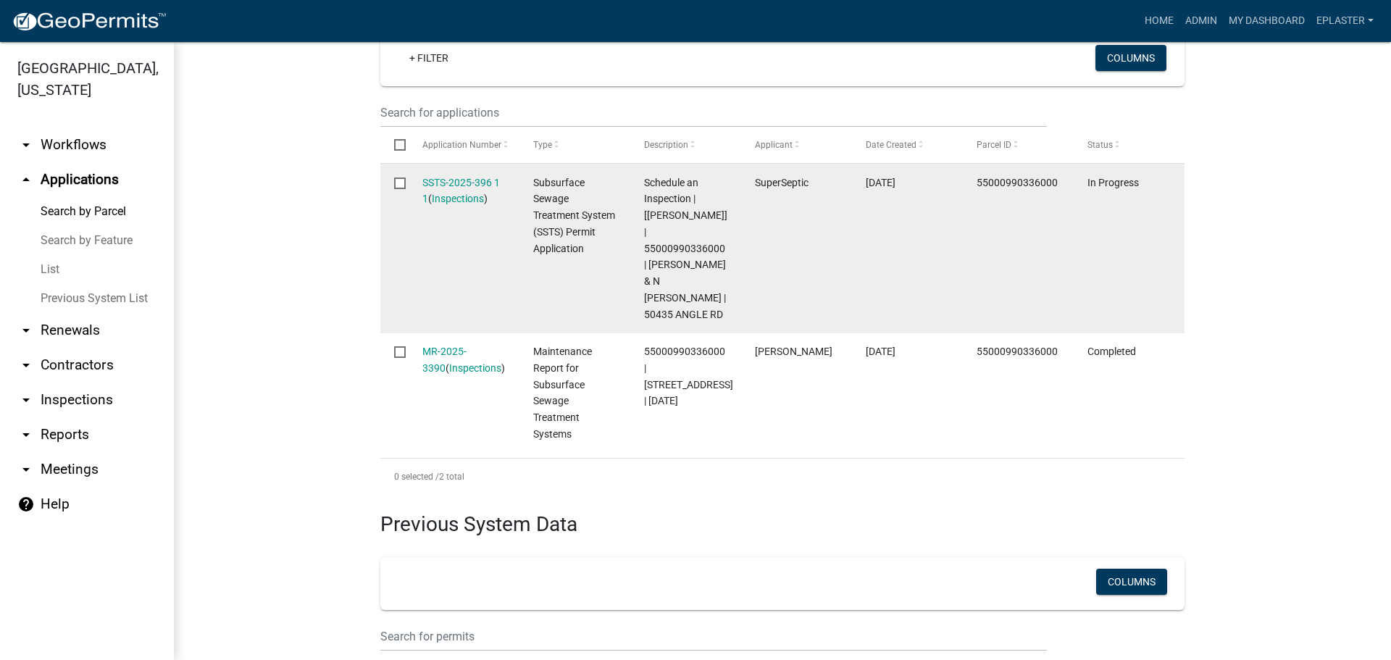
scroll to position [471, 0]
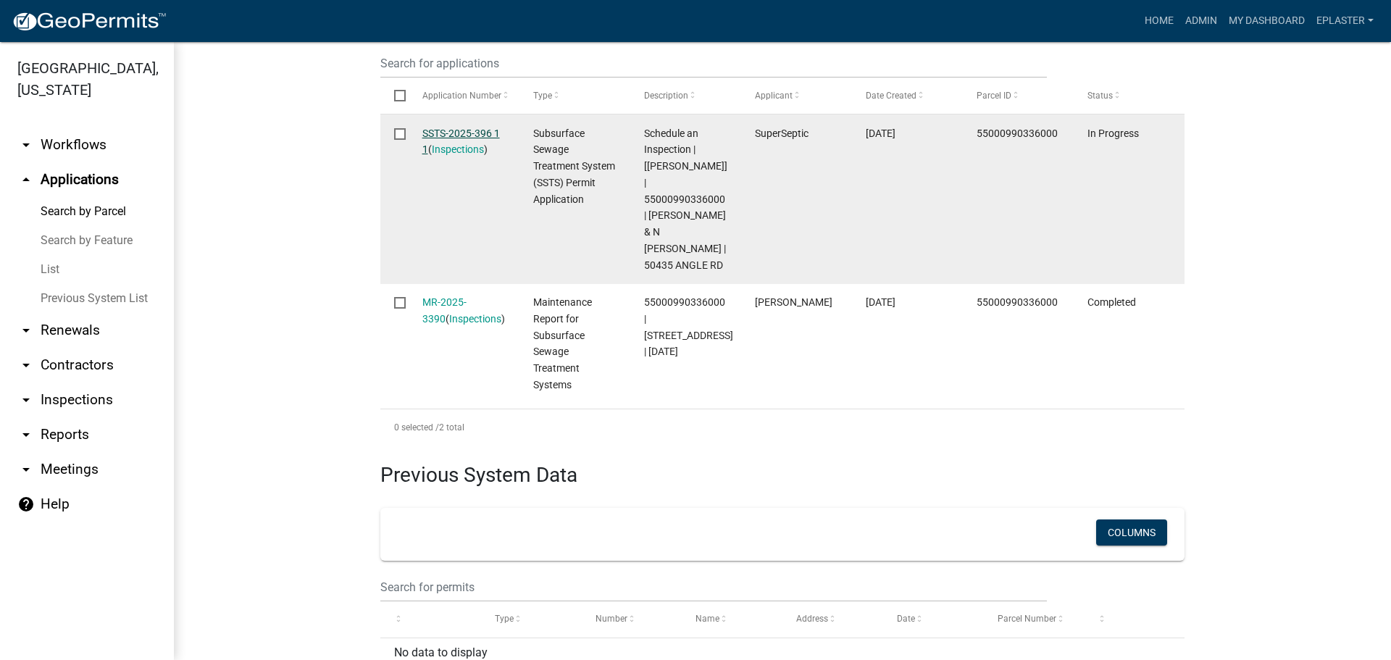
click at [479, 127] on link "SSTS-2025-396 1 1" at bounding box center [461, 141] width 78 height 28
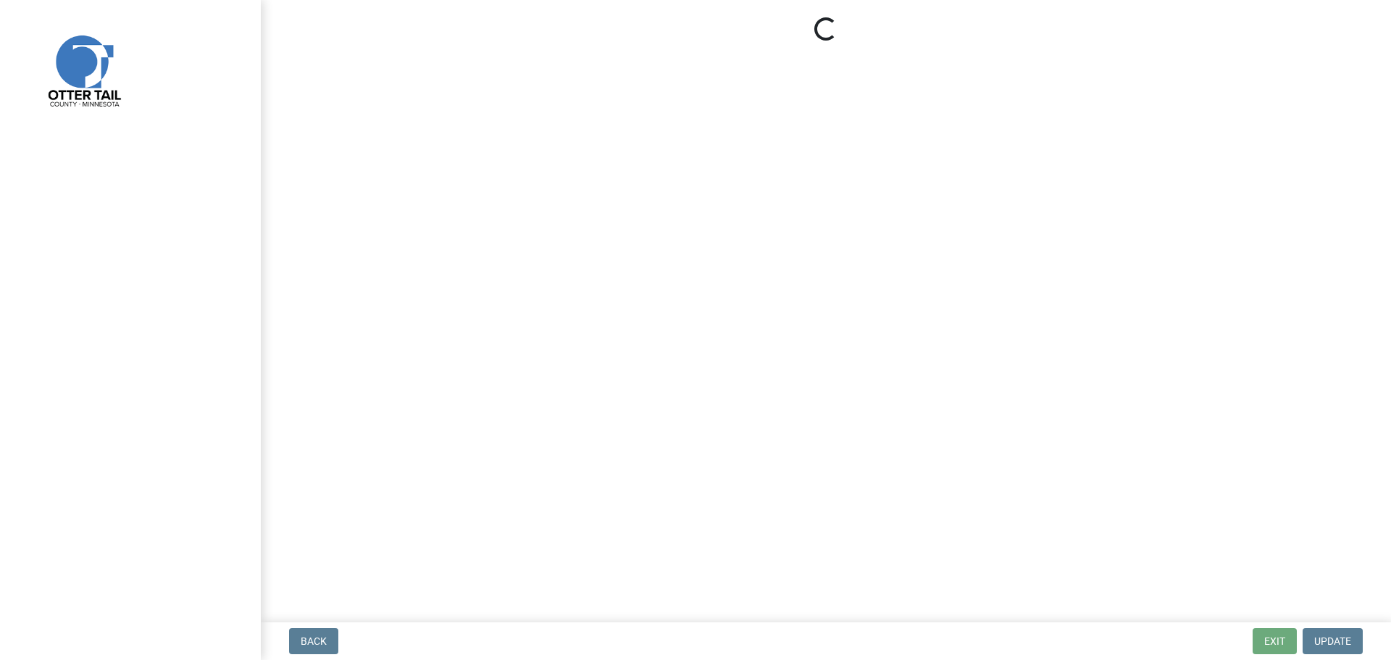
select select "710d5f49-2663-4e73-9718-d0c4e189f5ed"
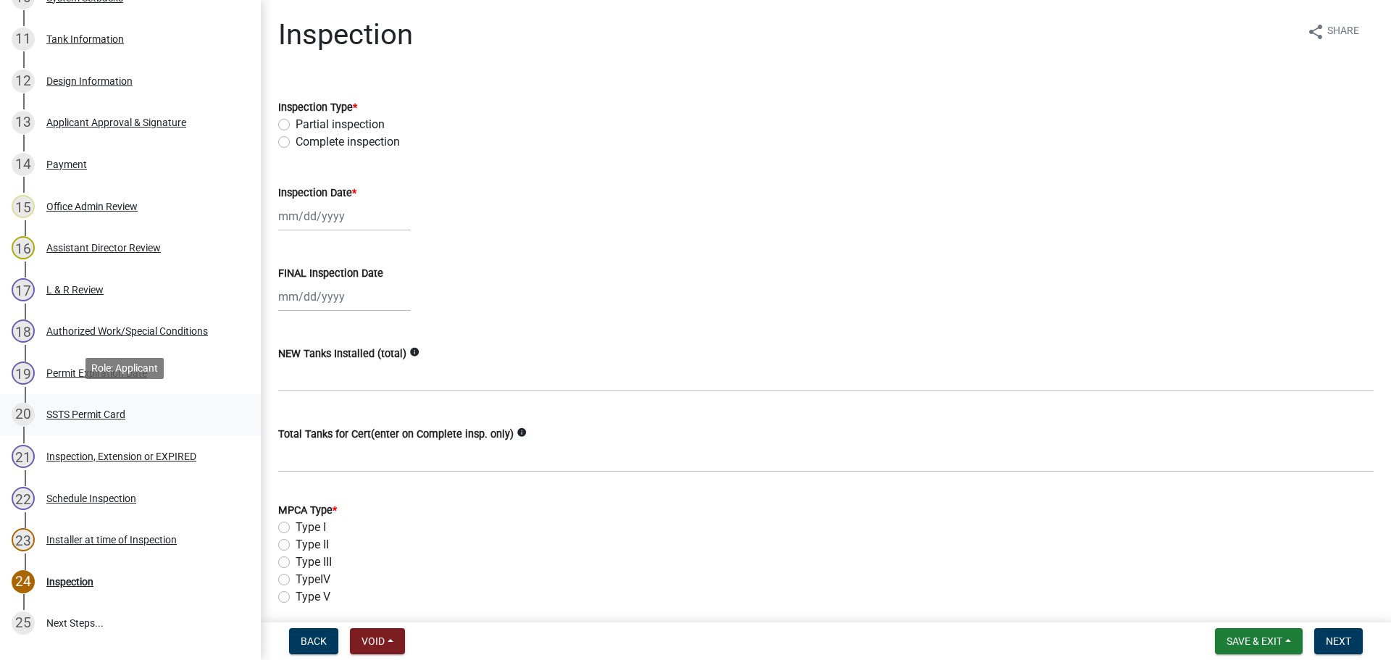
scroll to position [706, 0]
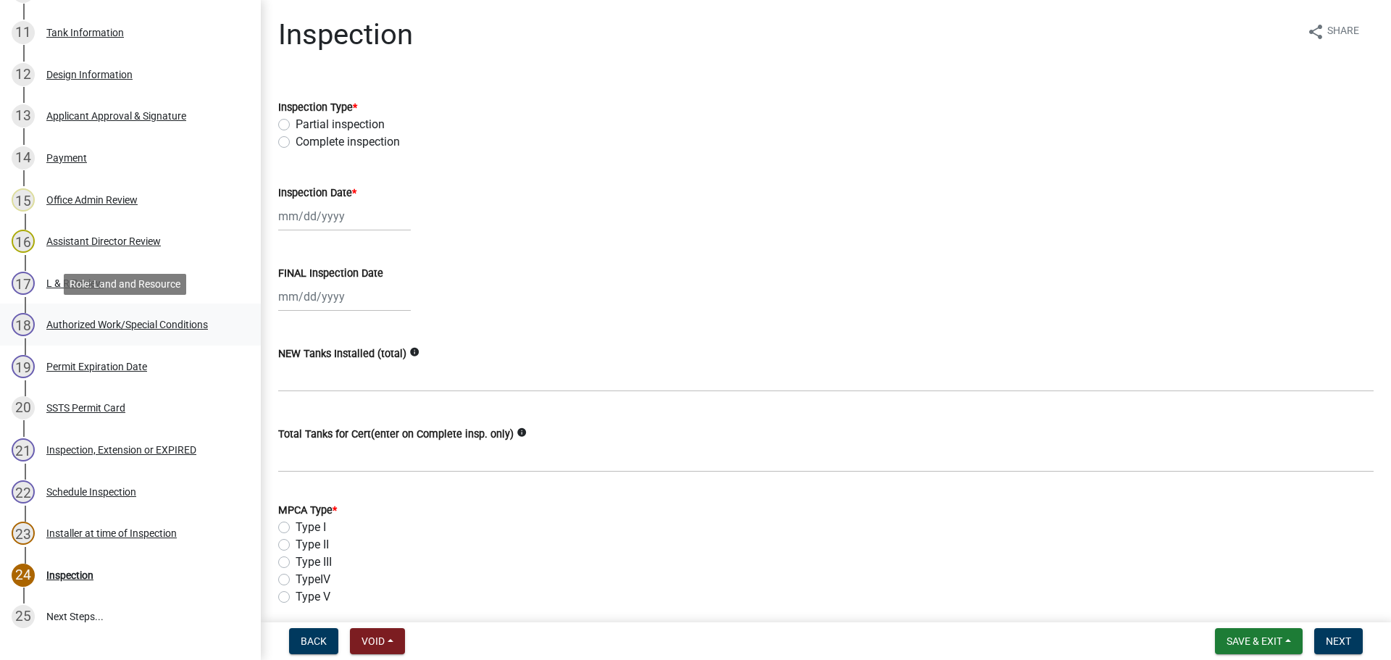
click at [117, 324] on div "Authorized Work/Special Conditions" at bounding box center [127, 324] width 162 height 10
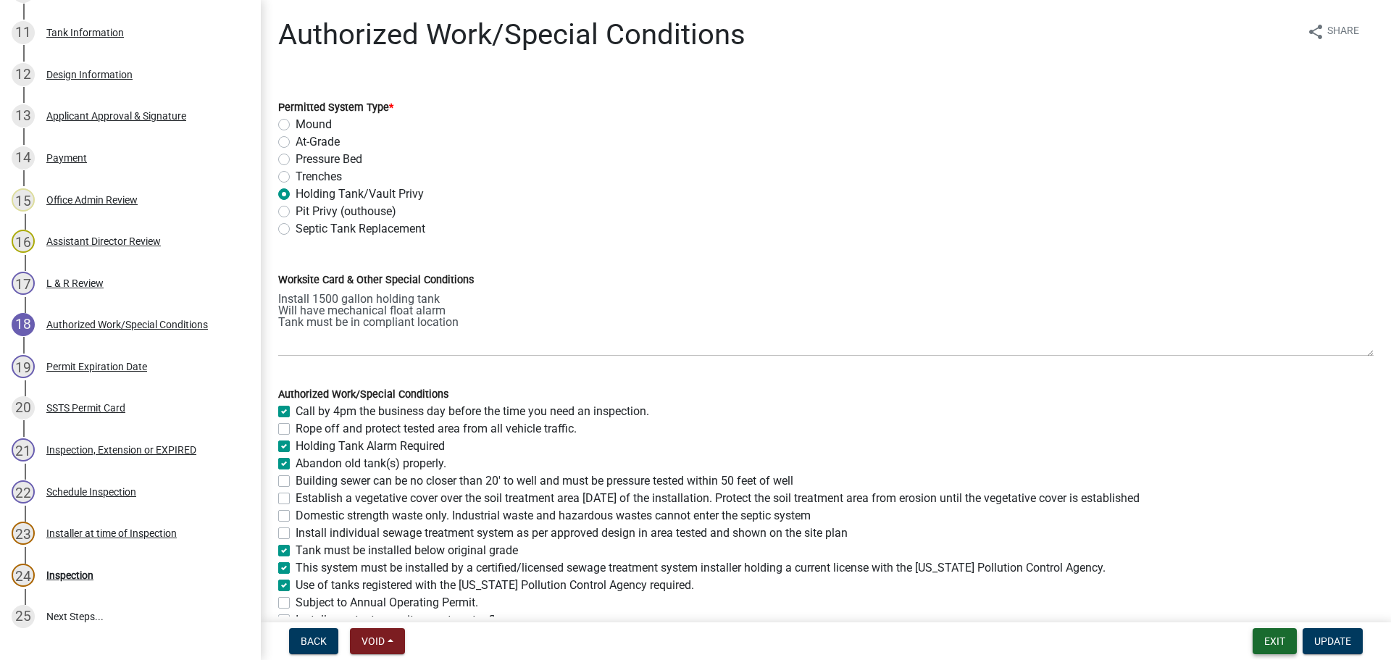
click at [1277, 645] on button "Exit" at bounding box center [1274, 641] width 44 height 26
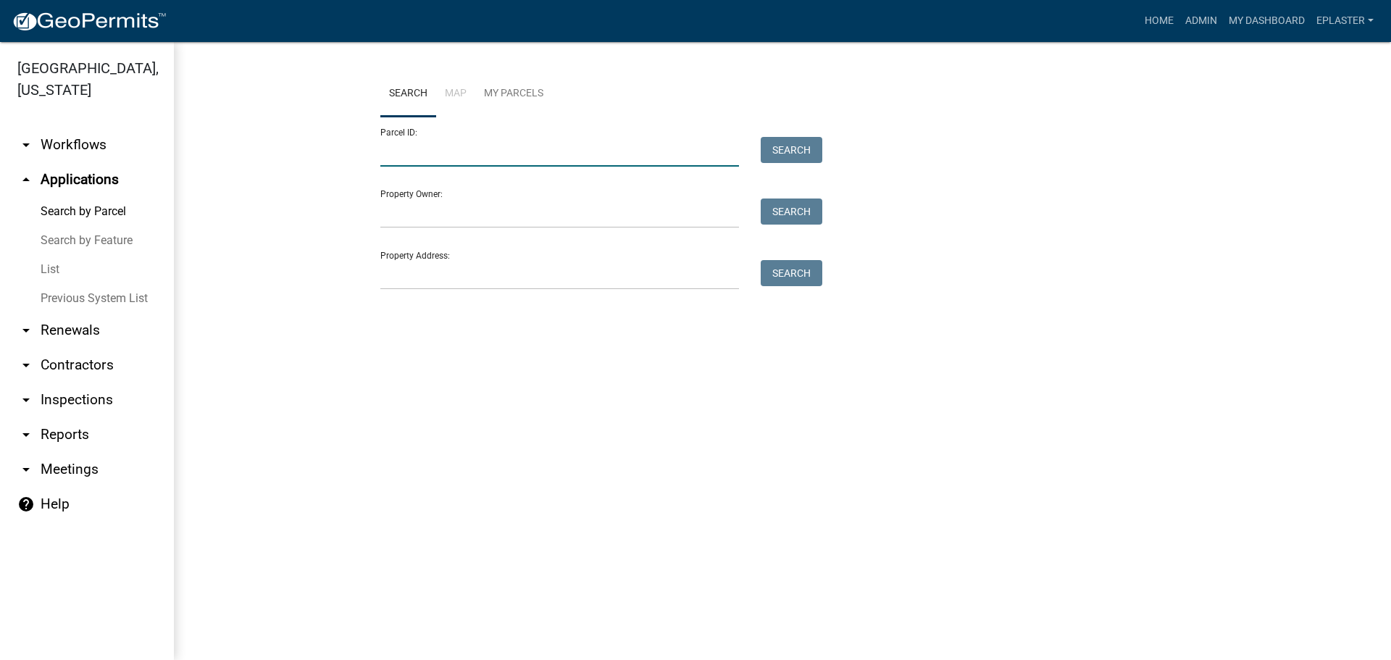
click at [414, 156] on input "Parcel ID:" at bounding box center [559, 152] width 359 height 30
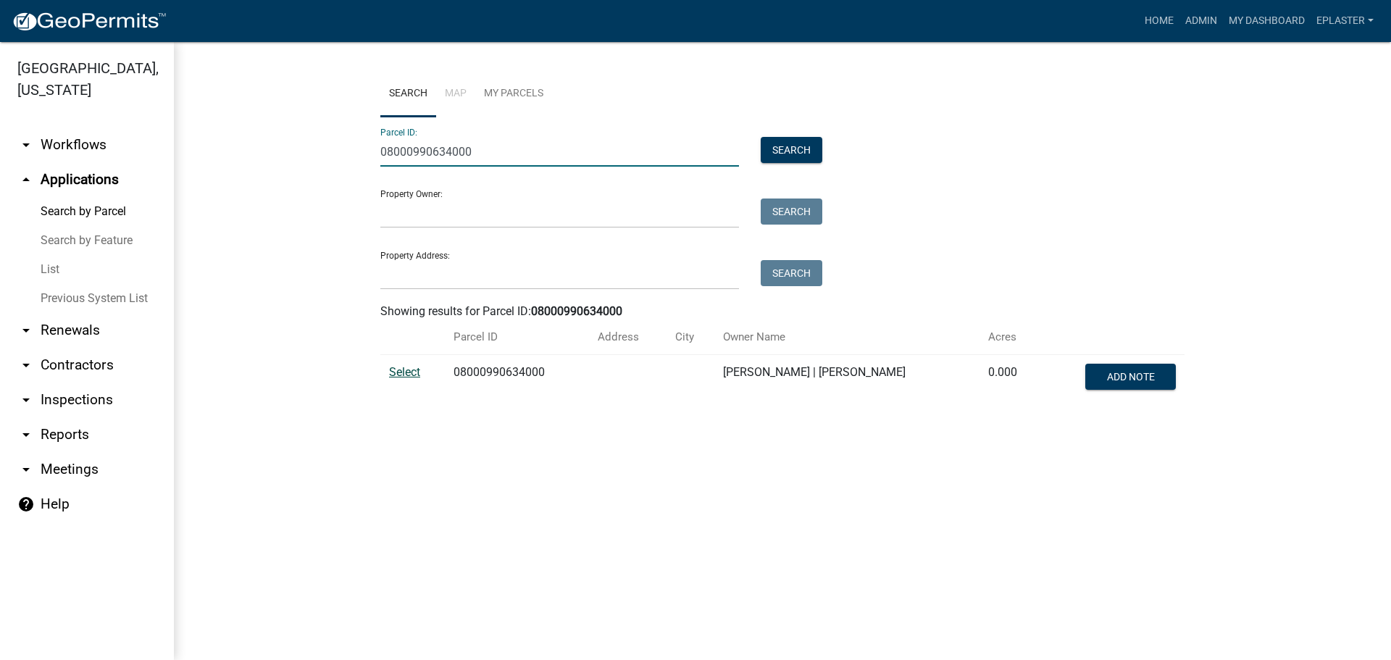
type input "08000990634000"
click at [414, 367] on span "Select" at bounding box center [404, 372] width 31 height 14
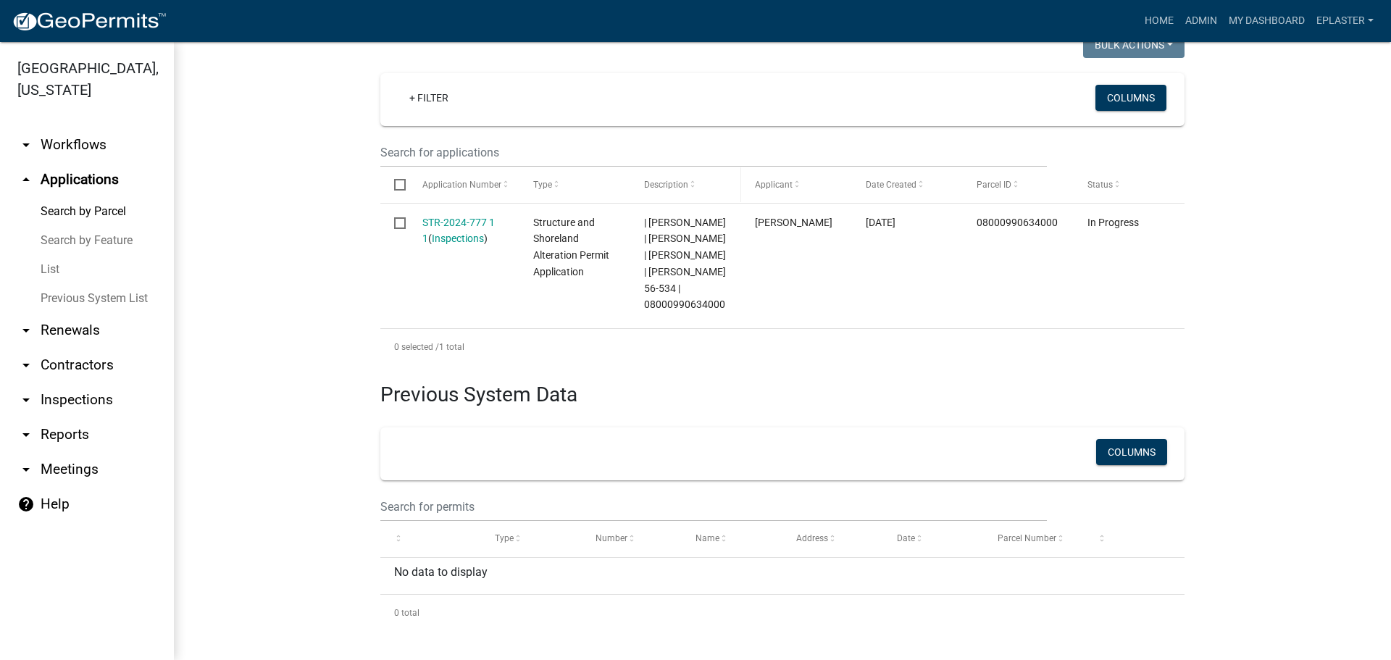
scroll to position [398, 0]
